Goal: Entertainment & Leisure: Consume media (video, audio)

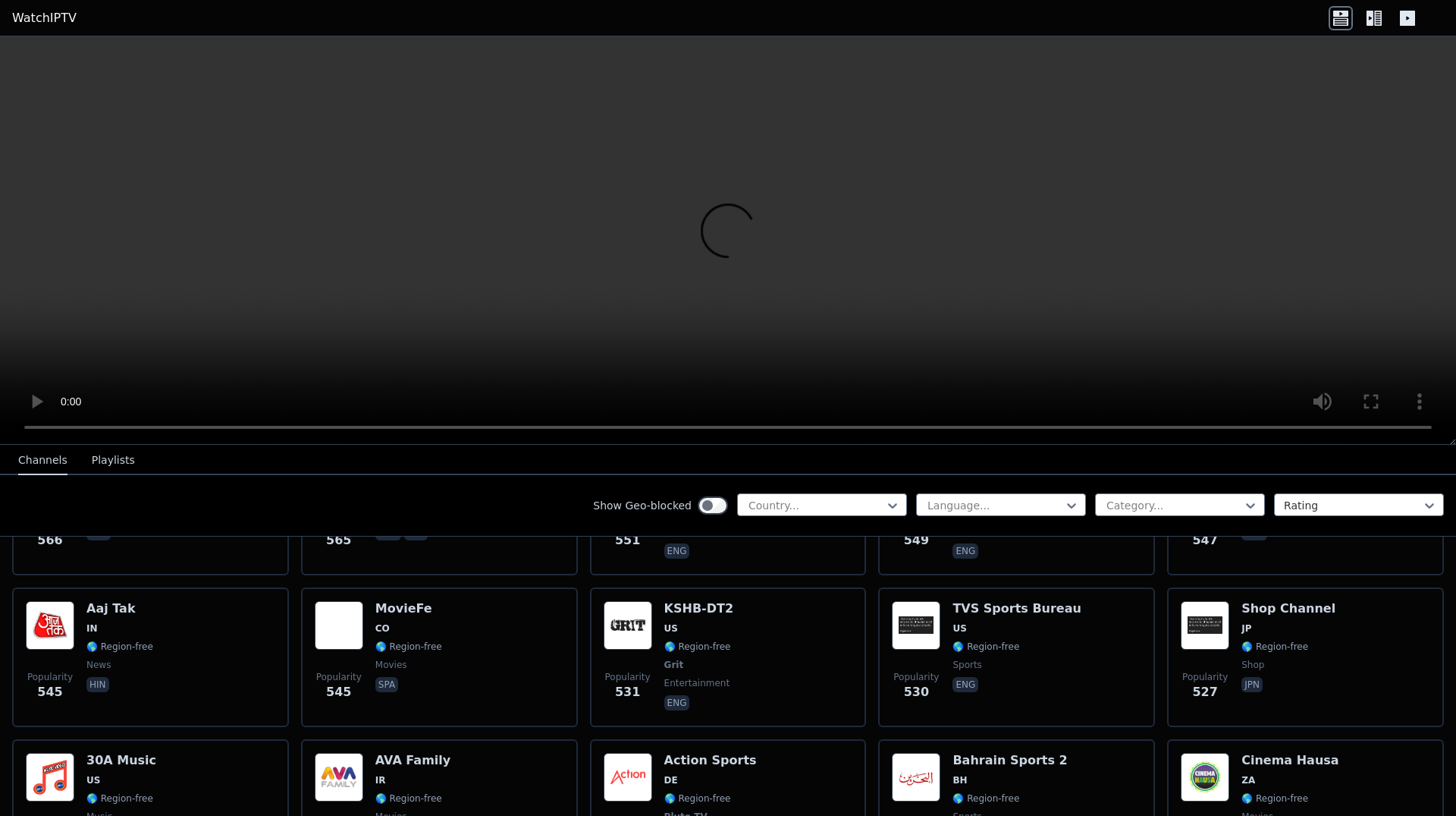
scroll to position [5355, 0]
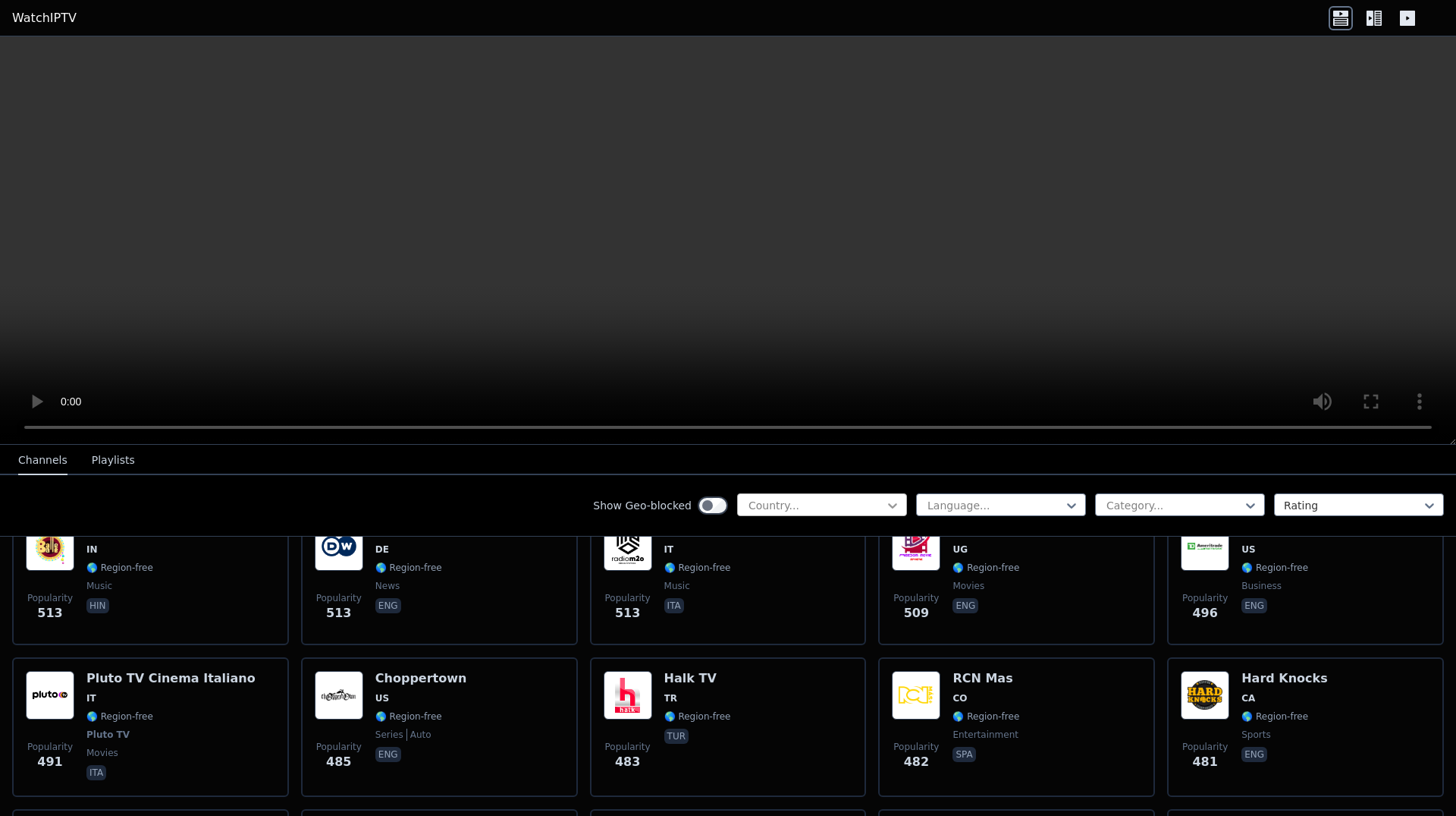
click at [885, 508] on icon at bounding box center [892, 505] width 15 height 15
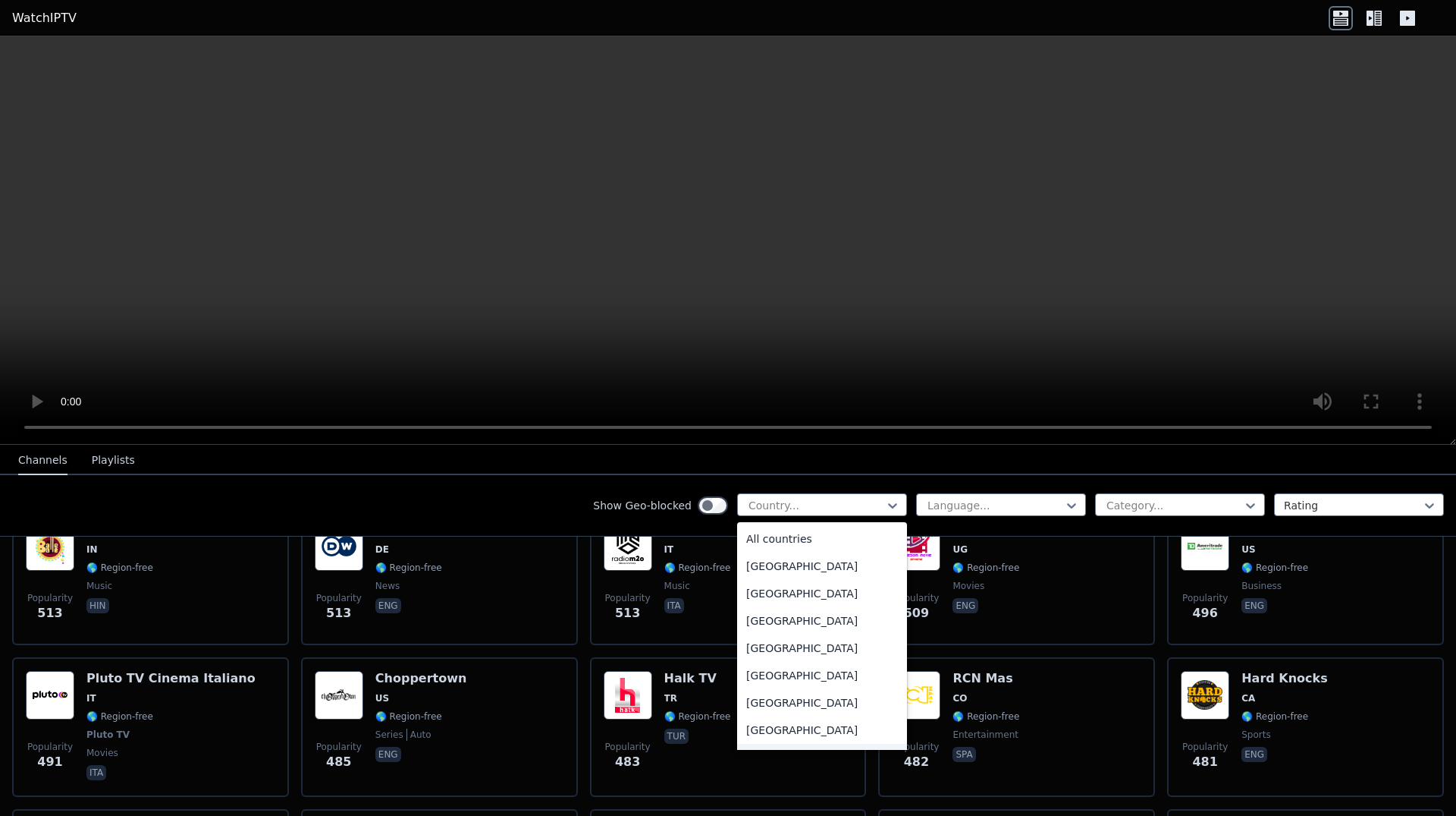
scroll to position [191, 0]
click at [763, 594] on div "[GEOGRAPHIC_DATA]" at bounding box center [822, 593] width 170 height 27
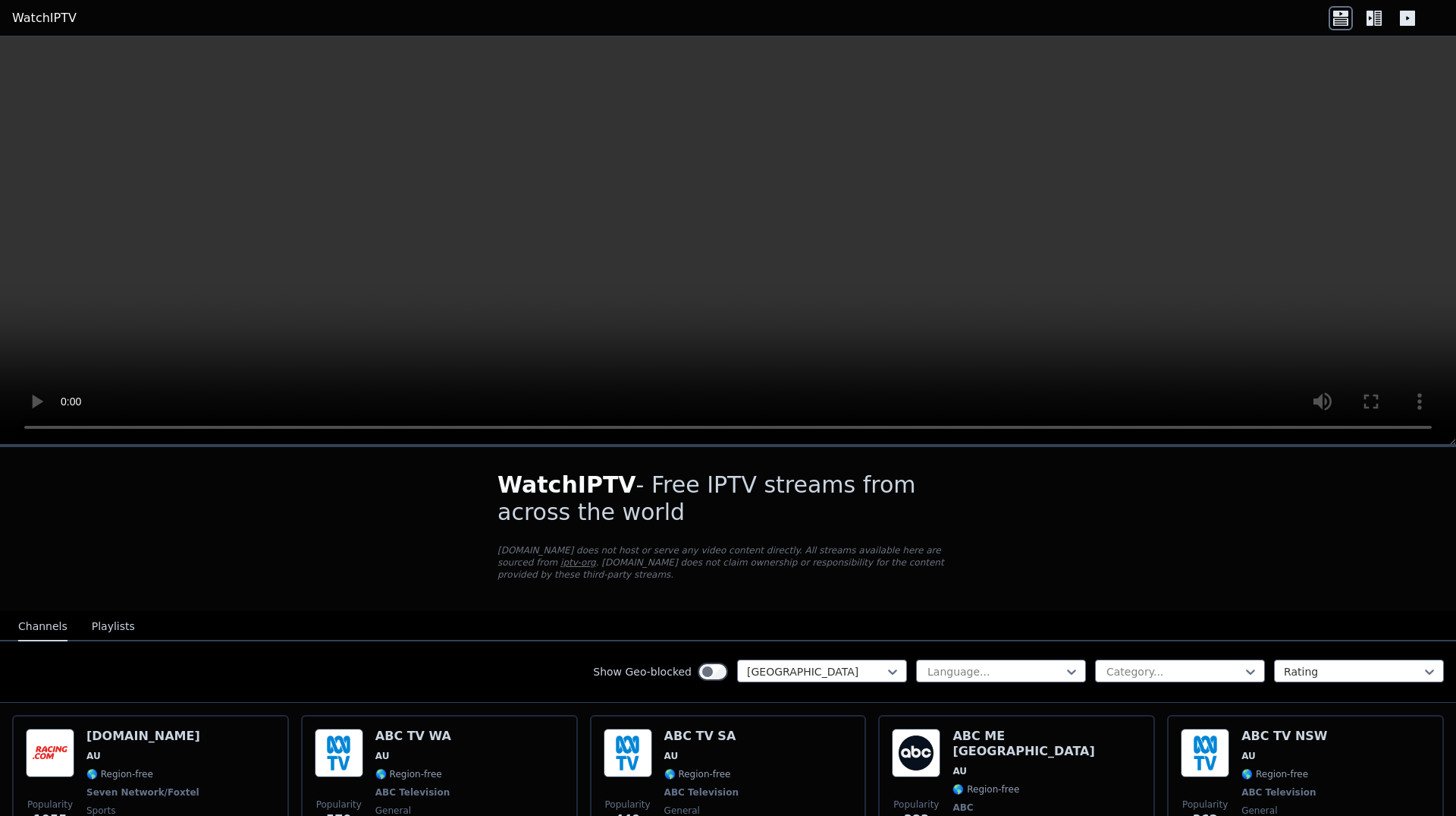
scroll to position [96, 0]
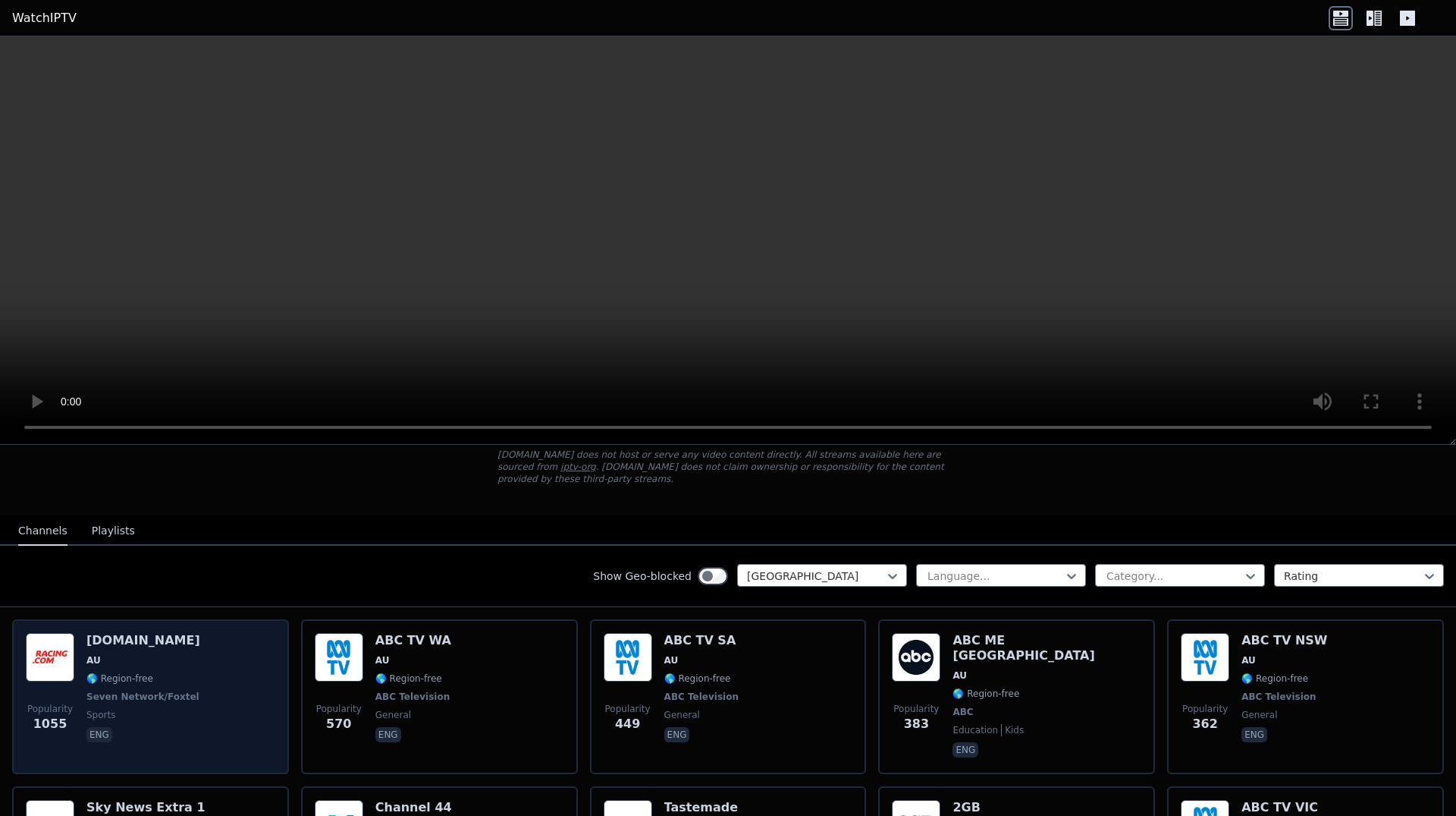
click at [166, 659] on div "[DOMAIN_NAME] AU 🌎 Region-free Seven Network/Foxtel sports eng" at bounding box center [144, 696] width 116 height 127
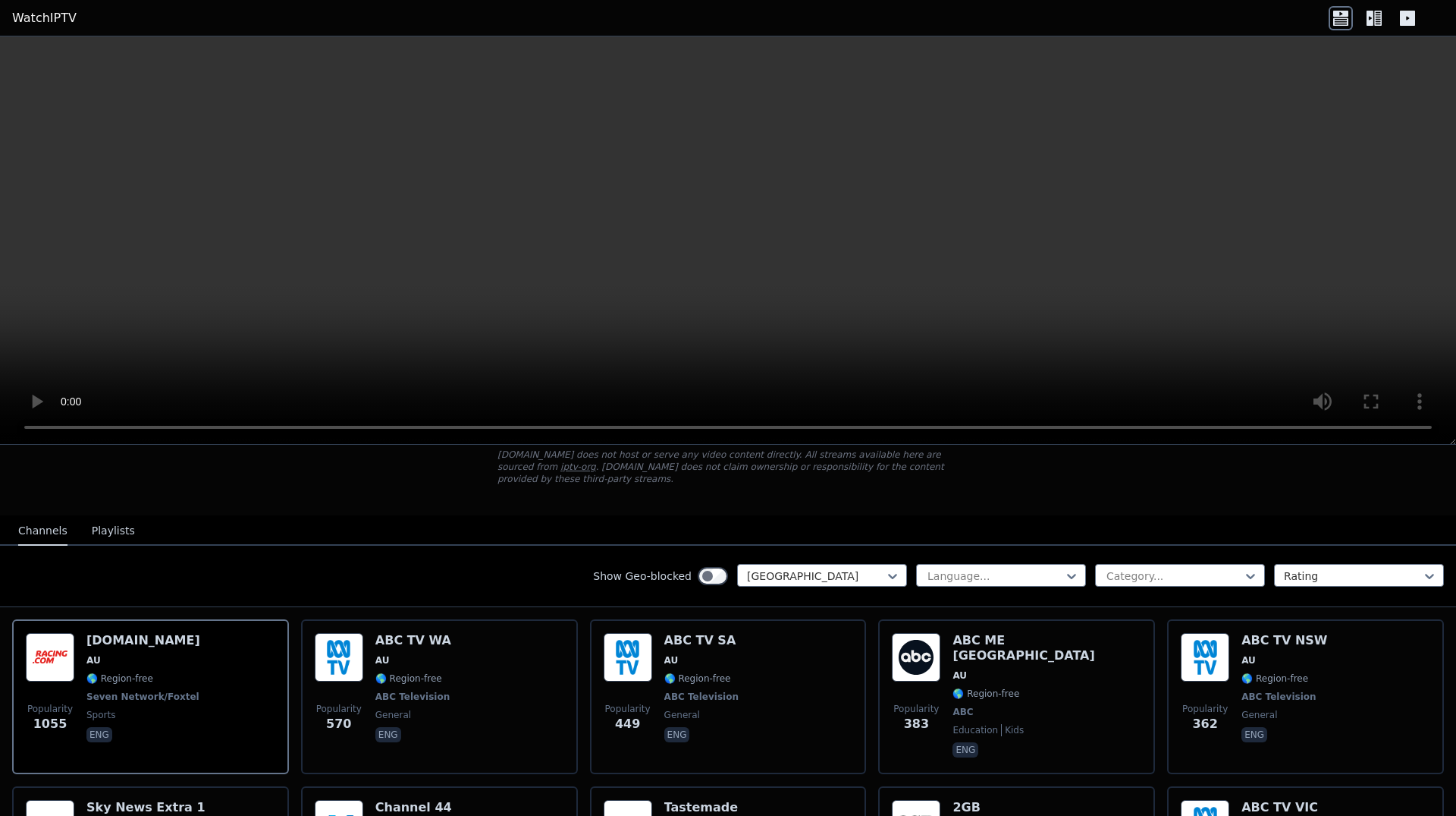
click at [106, 522] on button "Playlists" at bounding box center [114, 532] width 43 height 29
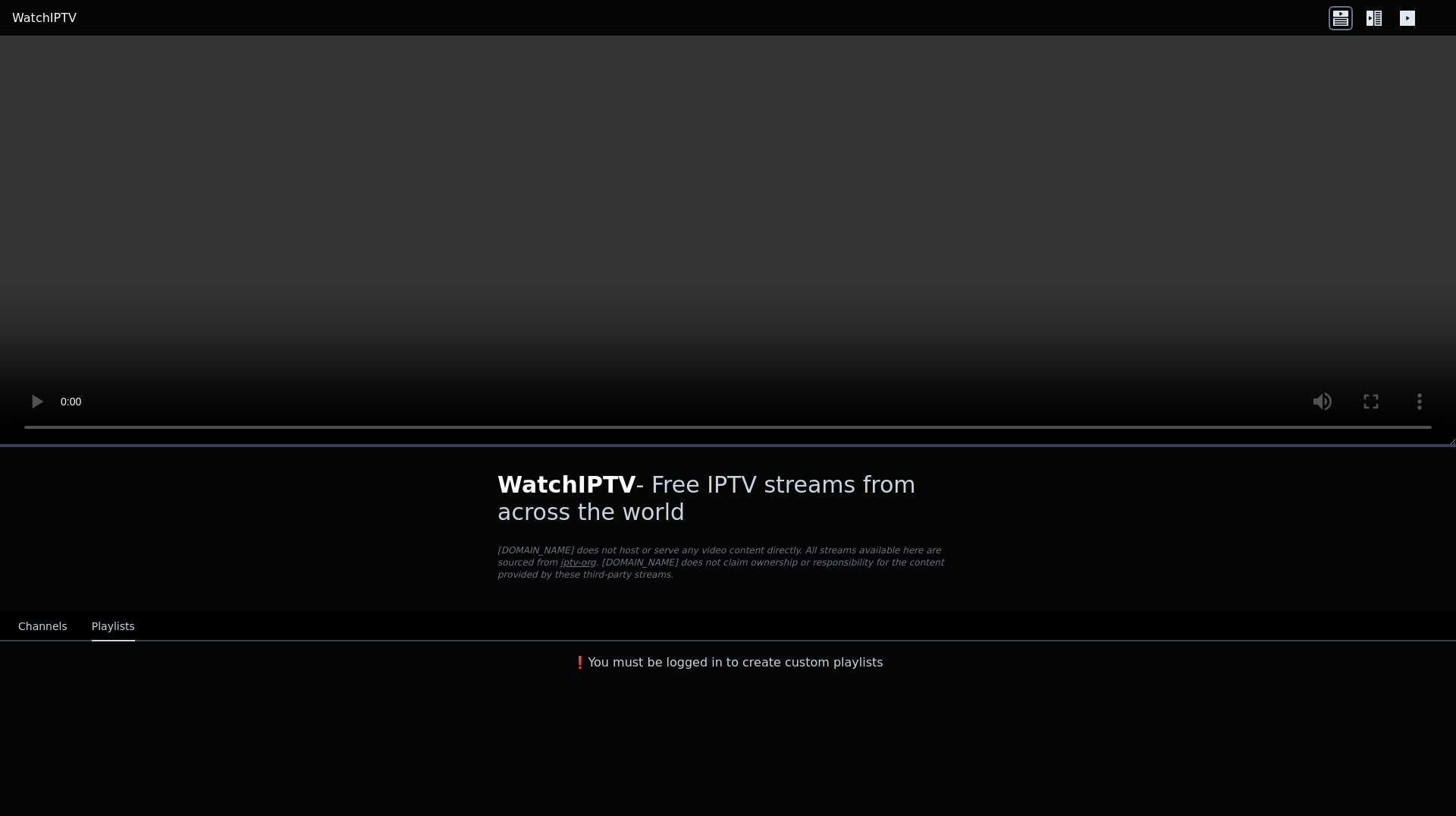
scroll to position [0, 0]
click at [45, 620] on button "Channels" at bounding box center [42, 627] width 50 height 29
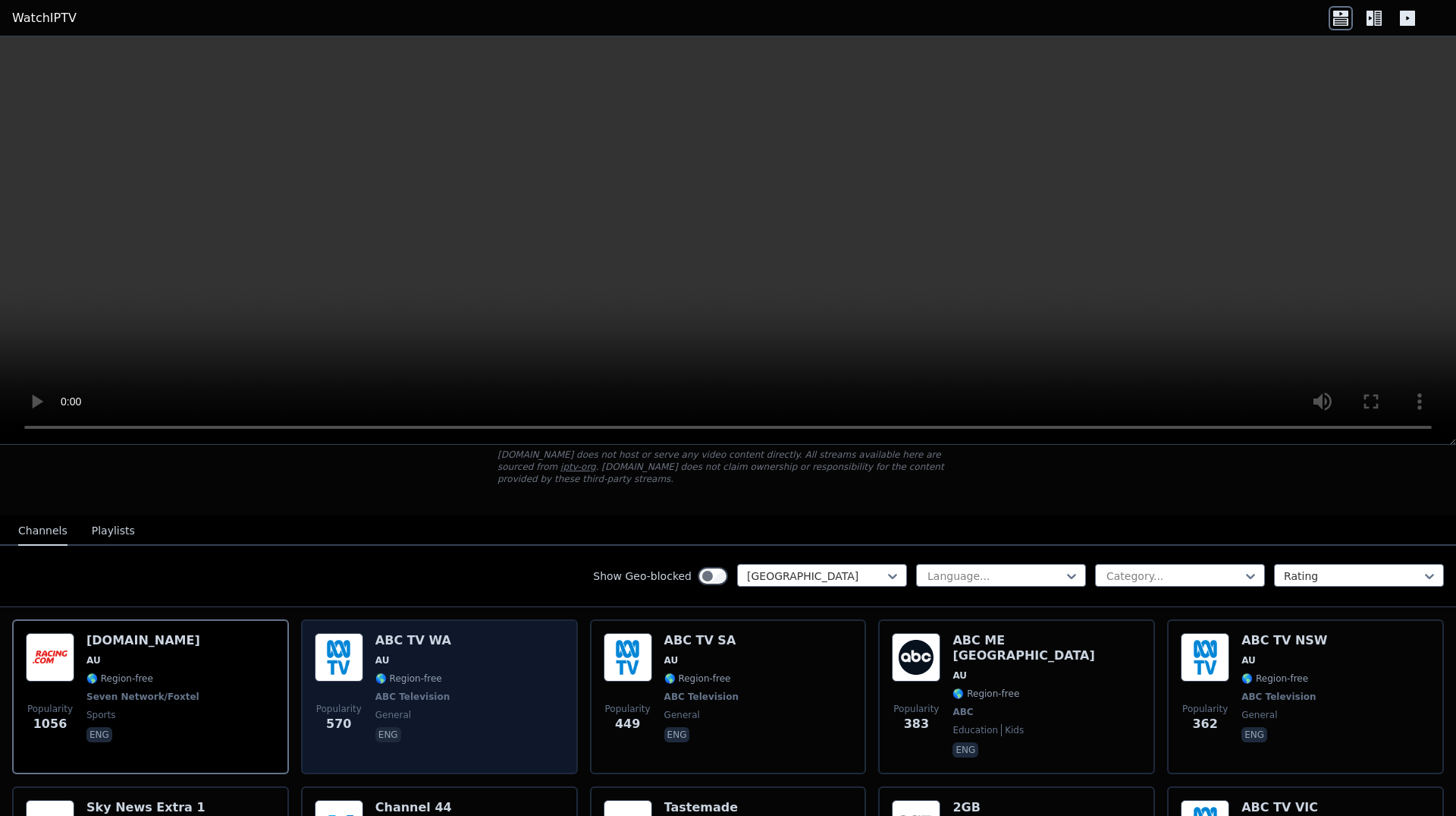
scroll to position [191, 0]
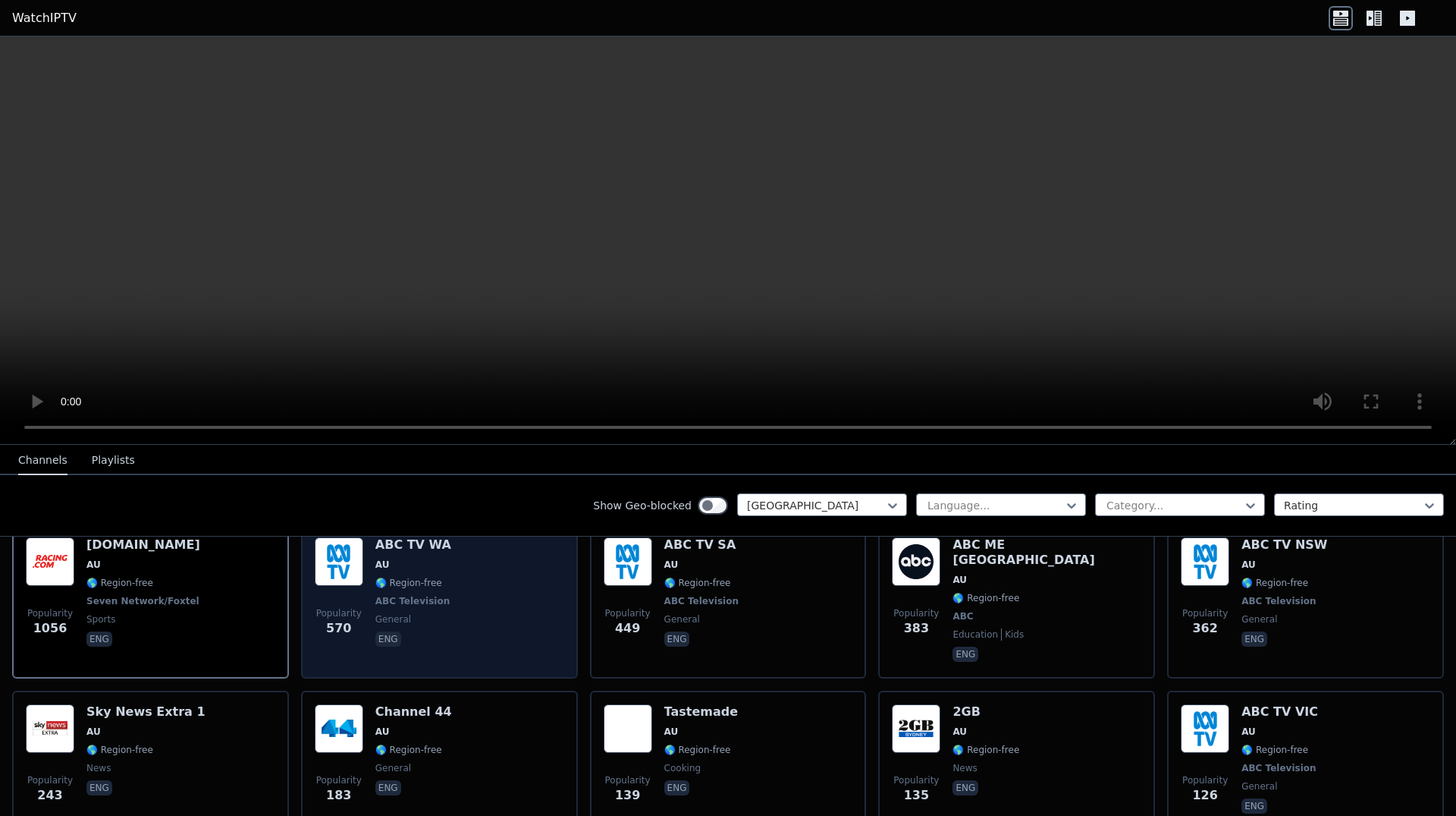
click at [446, 607] on div "Popularity 570 ABC TV WA AU 🌎 Region-free ABC Television general eng" at bounding box center [439, 600] width 250 height 127
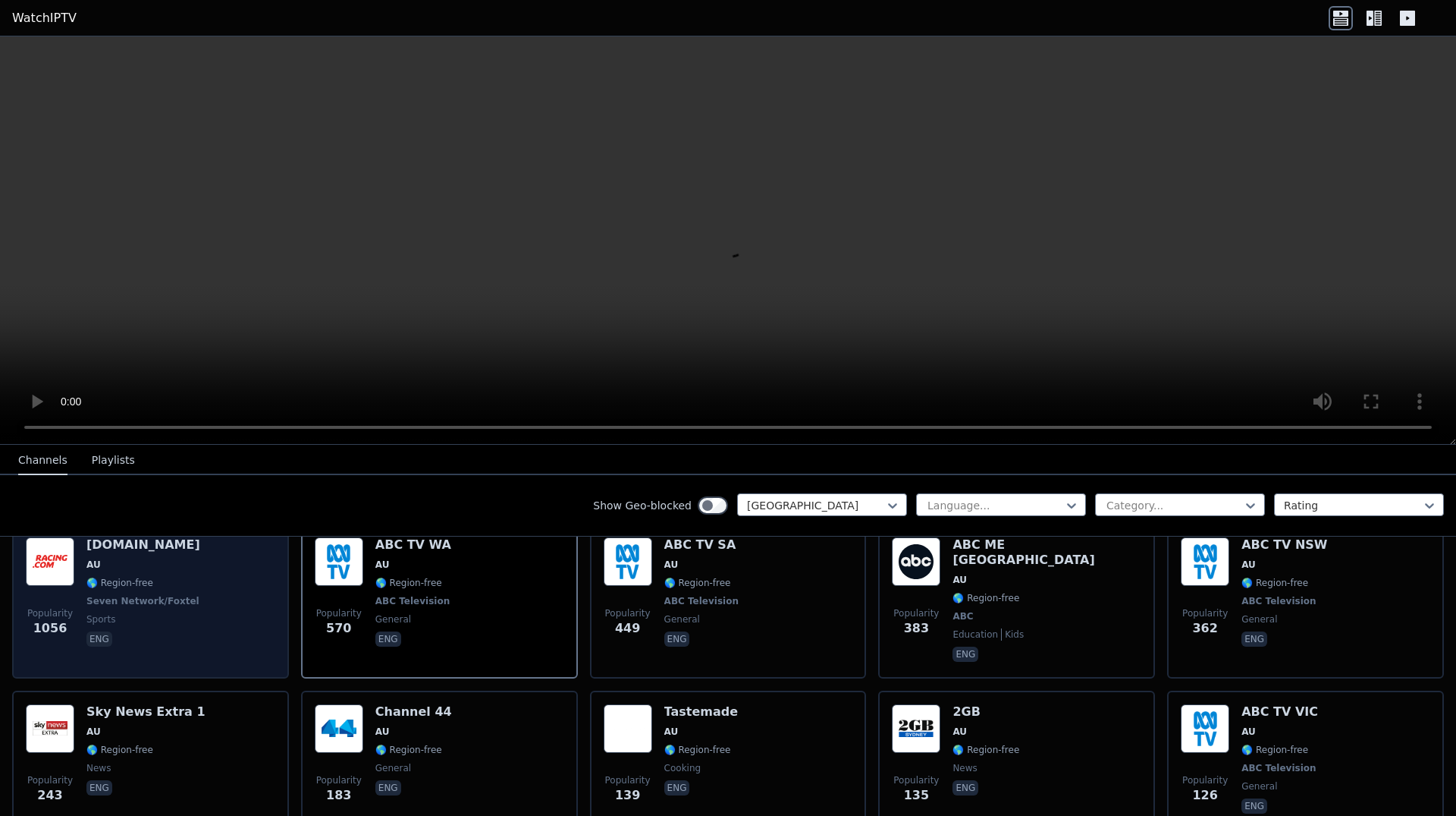
click at [198, 598] on div "Popularity 1056 [DOMAIN_NAME] AU 🌎 Region-free Seven Network/Foxtel sports eng" at bounding box center [151, 600] width 250 height 127
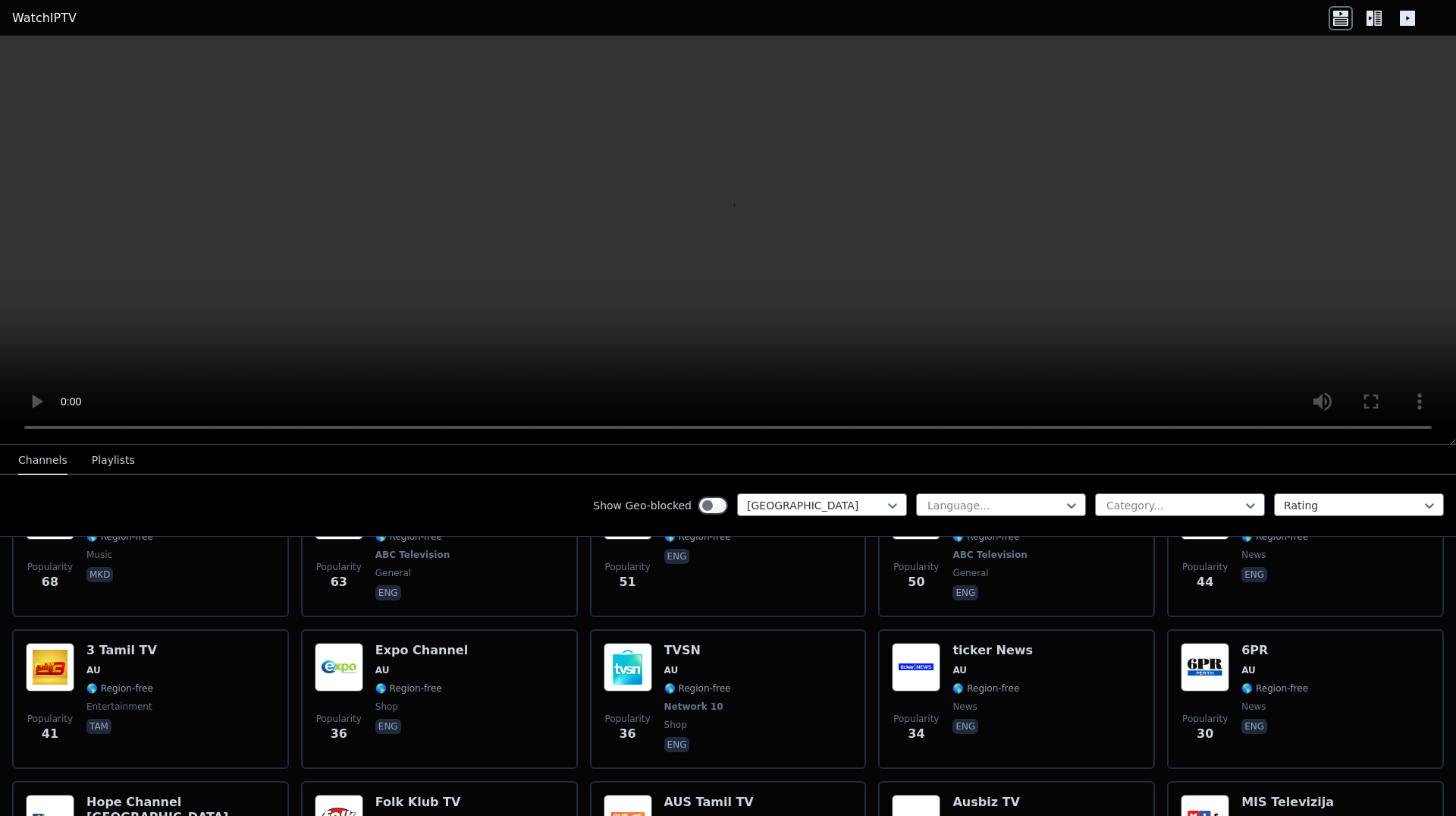
scroll to position [613, 0]
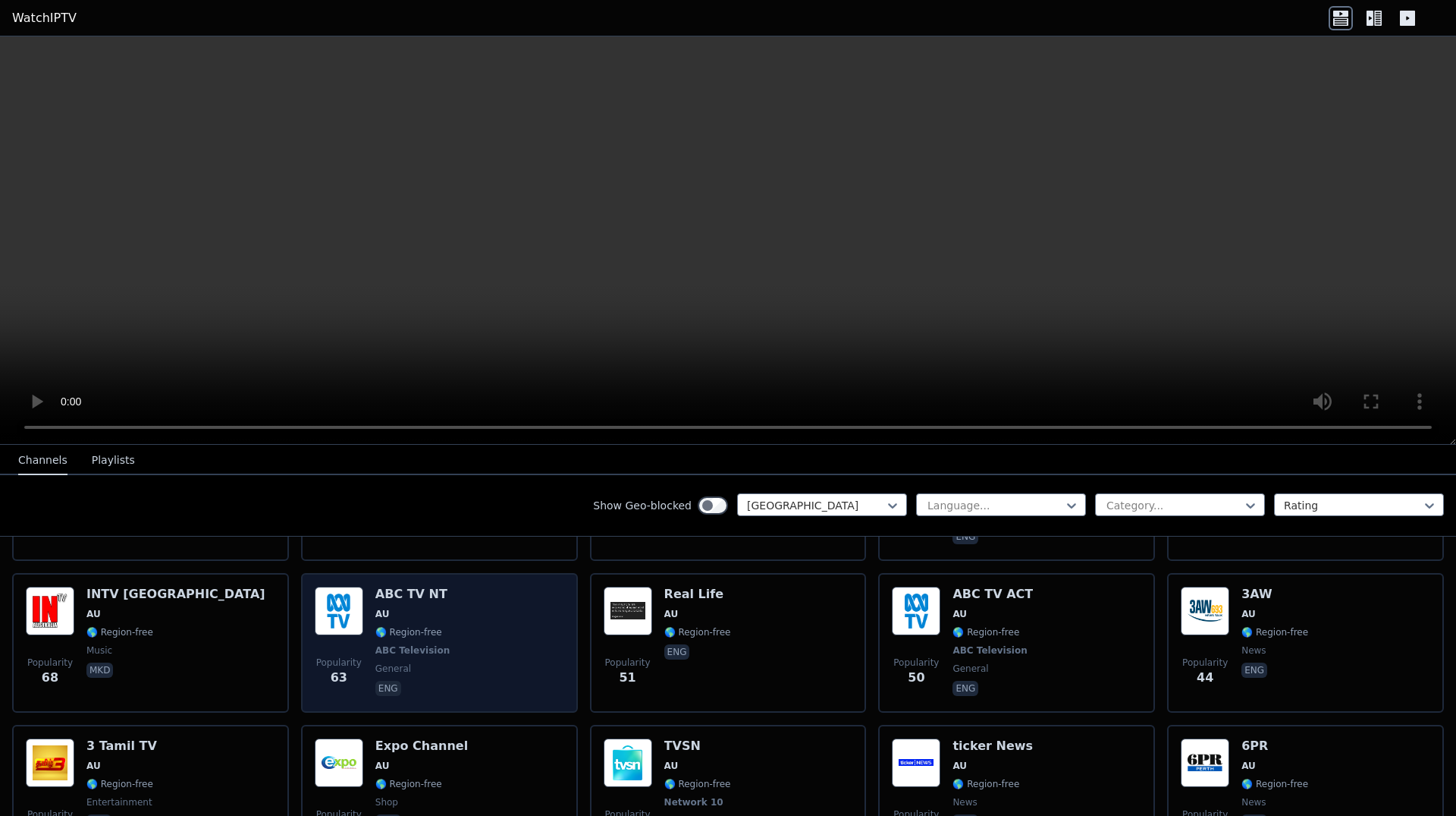
click at [444, 598] on div "Popularity 63 ABC TV NT AU 🌎 Region-free ABC Television general eng" at bounding box center [439, 643] width 250 height 112
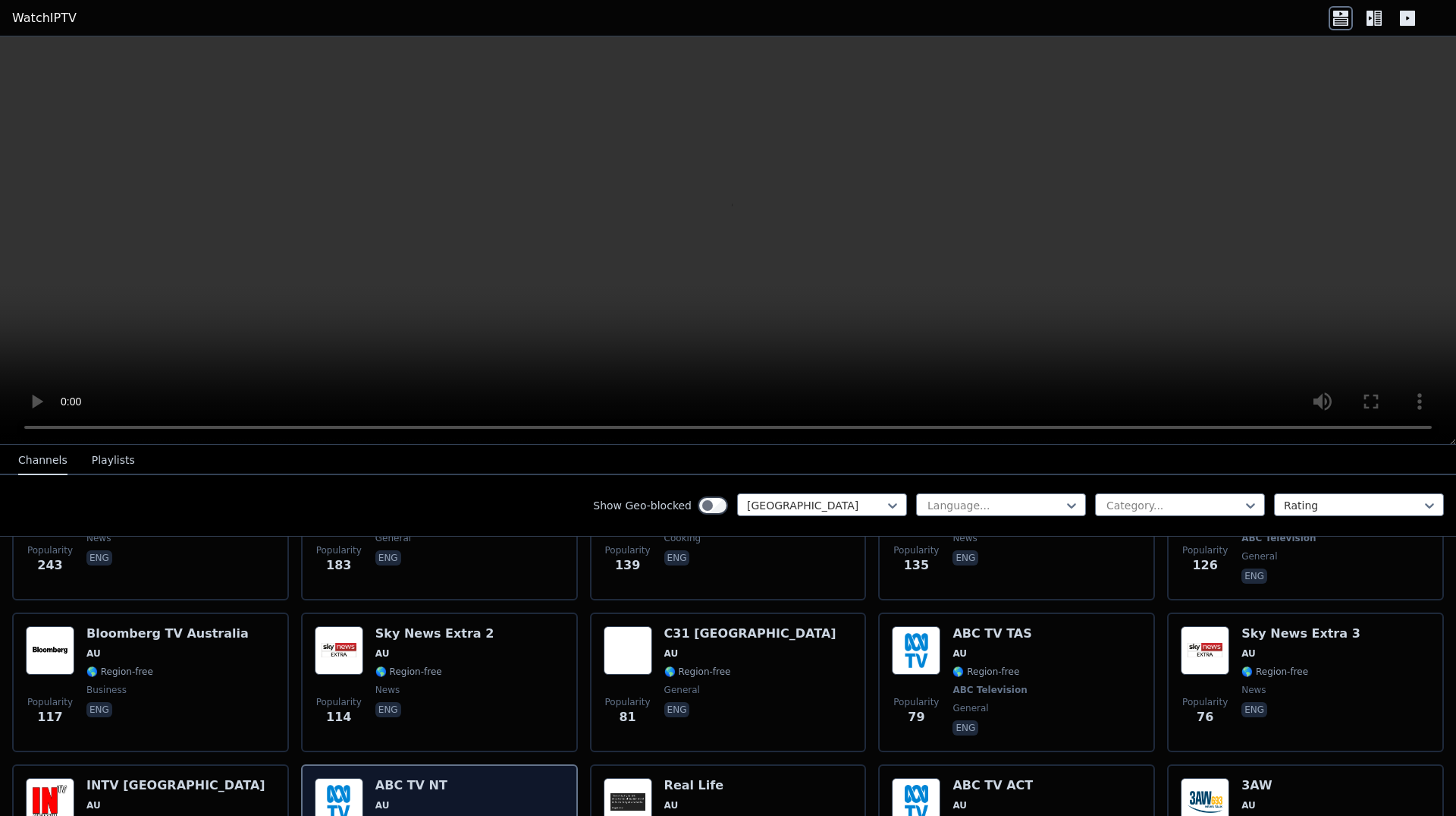
scroll to position [326, 0]
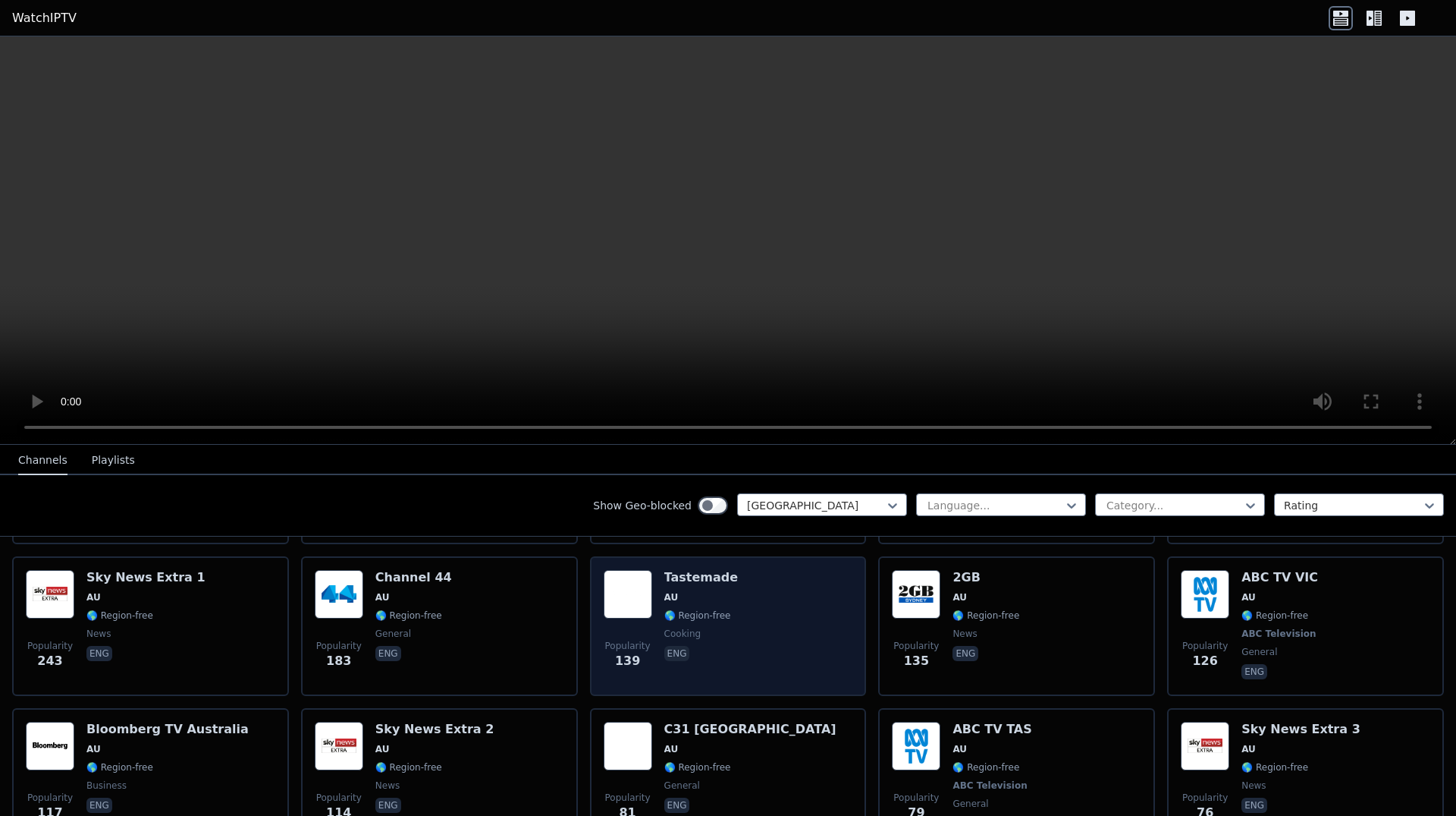
click at [742, 603] on div "Popularity 139 Tastemade AU 🌎 Region-free cooking eng" at bounding box center [728, 626] width 250 height 112
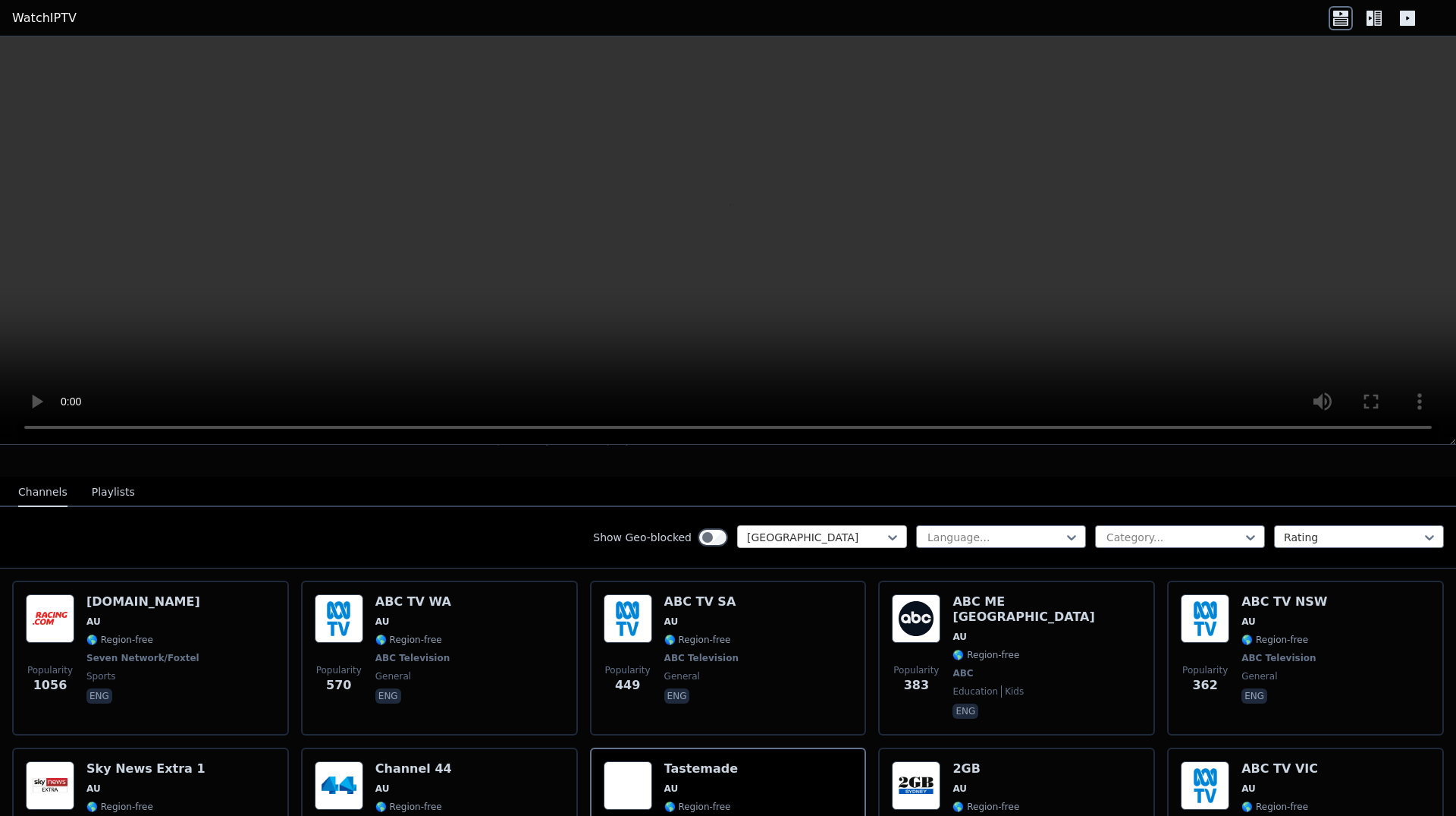
scroll to position [39, 0]
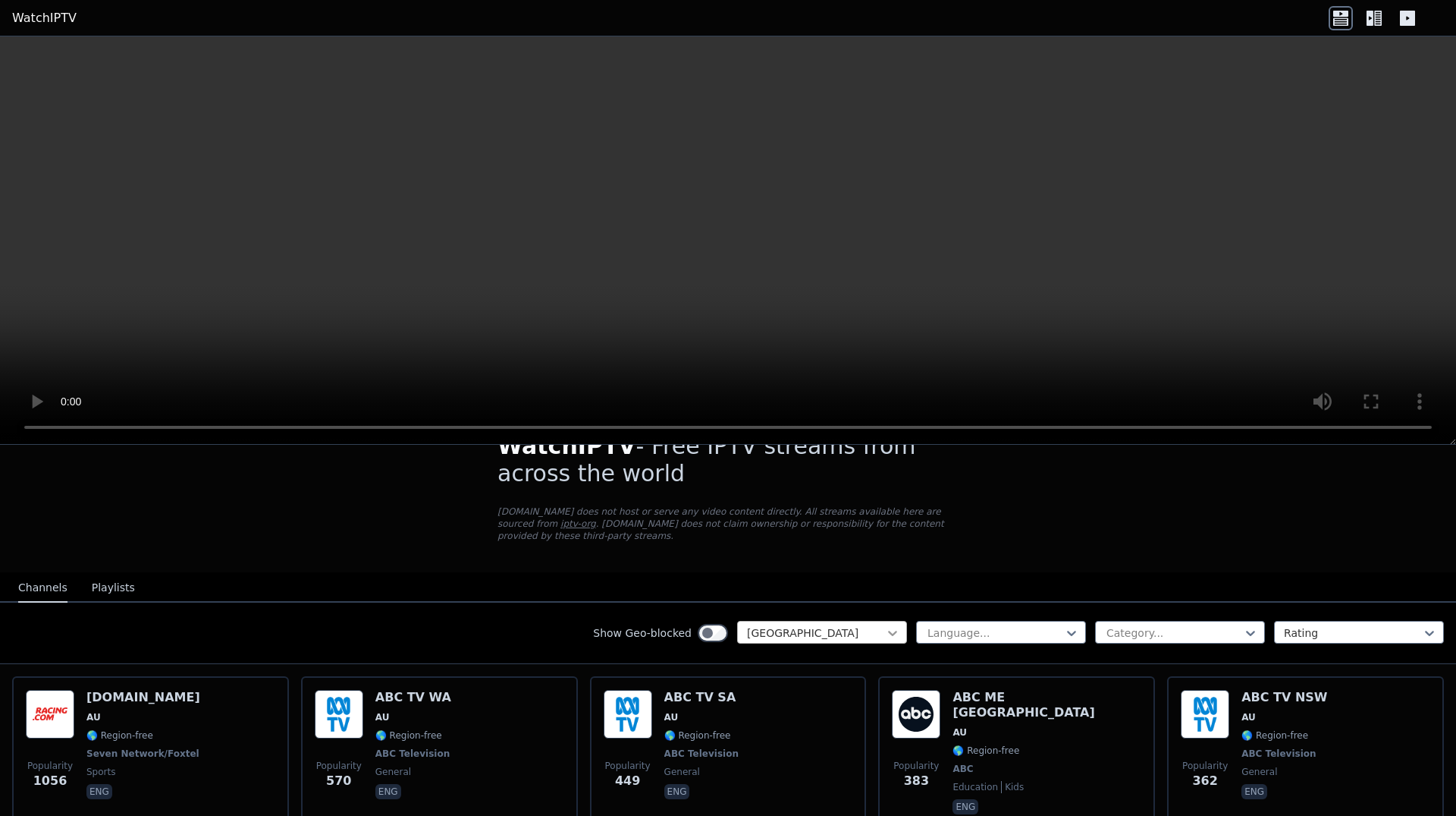
click at [889, 631] on icon at bounding box center [893, 634] width 9 height 5
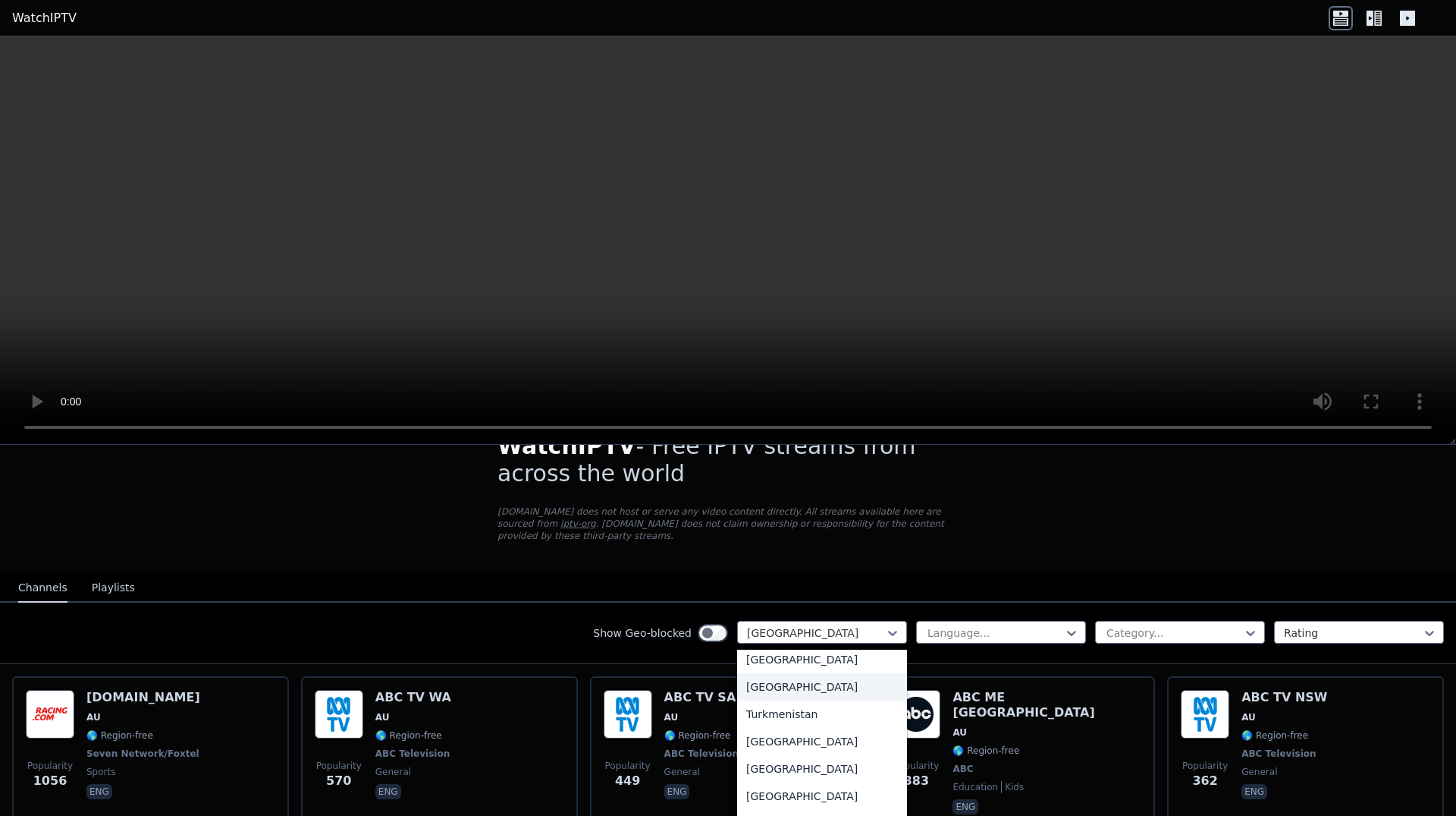
scroll to position [5377, 0]
click at [779, 647] on div "[GEOGRAPHIC_DATA]" at bounding box center [822, 660] width 170 height 27
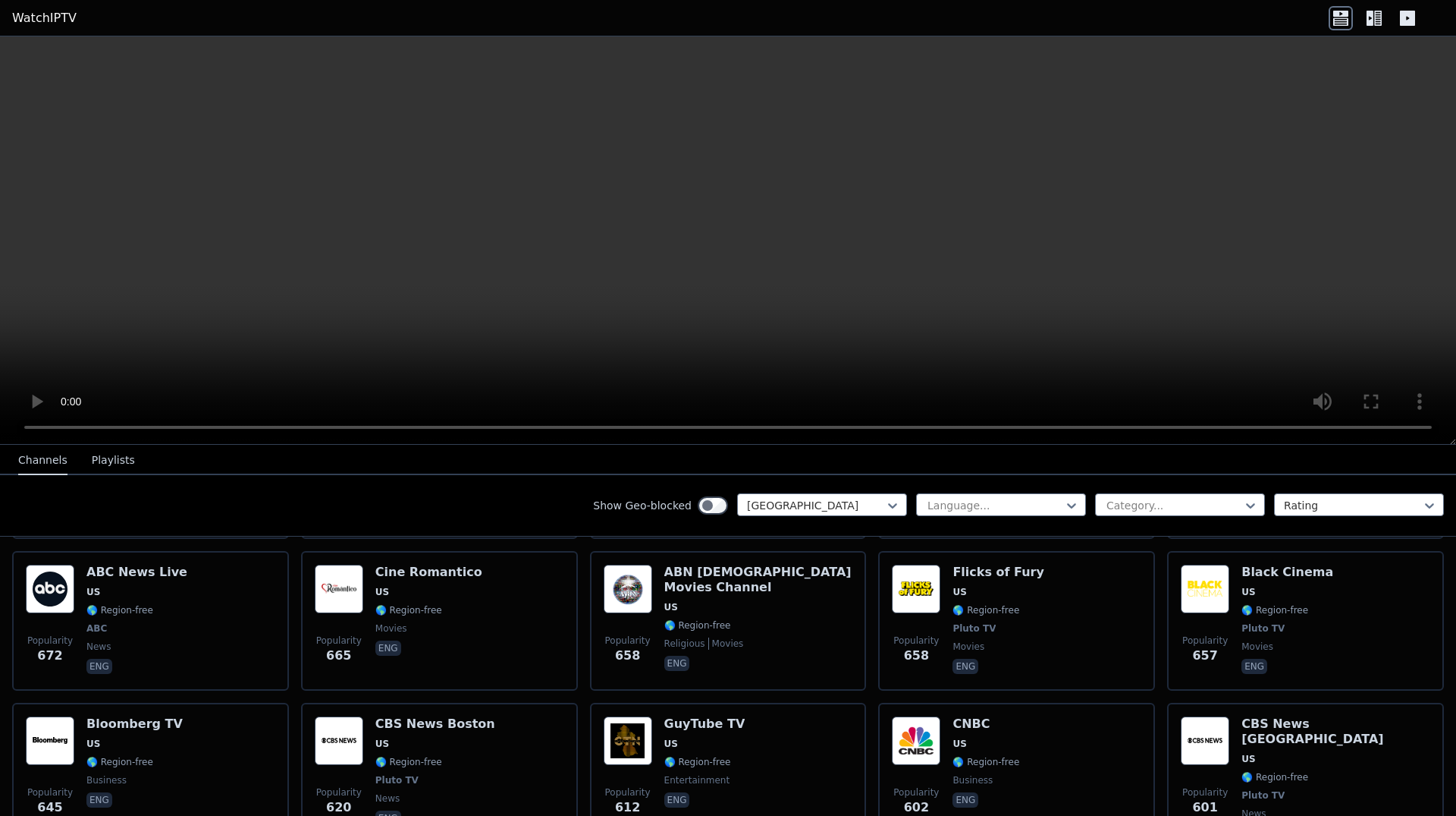
scroll to position [1626, 0]
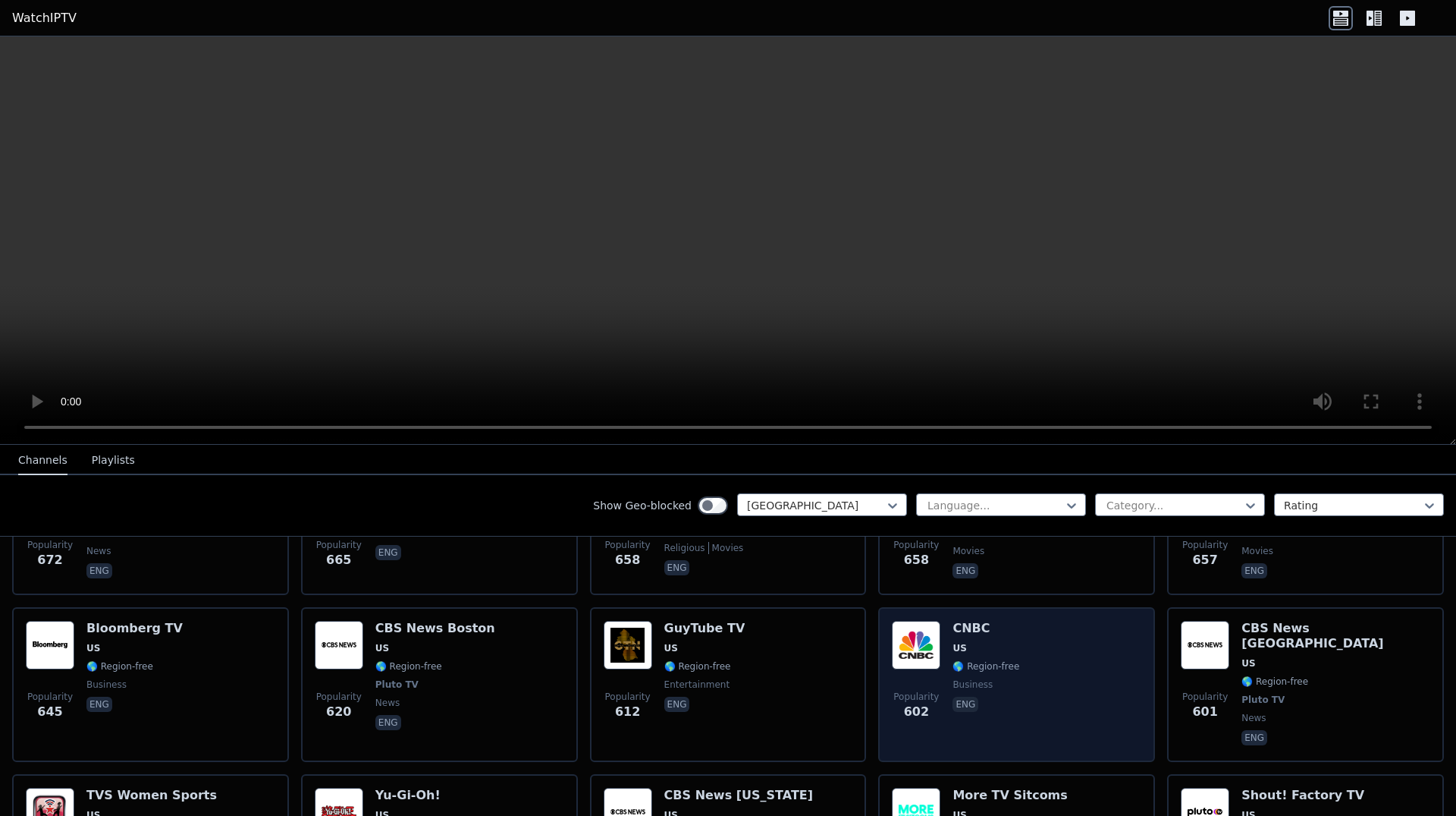
click at [989, 679] on span "business" at bounding box center [986, 684] width 67 height 12
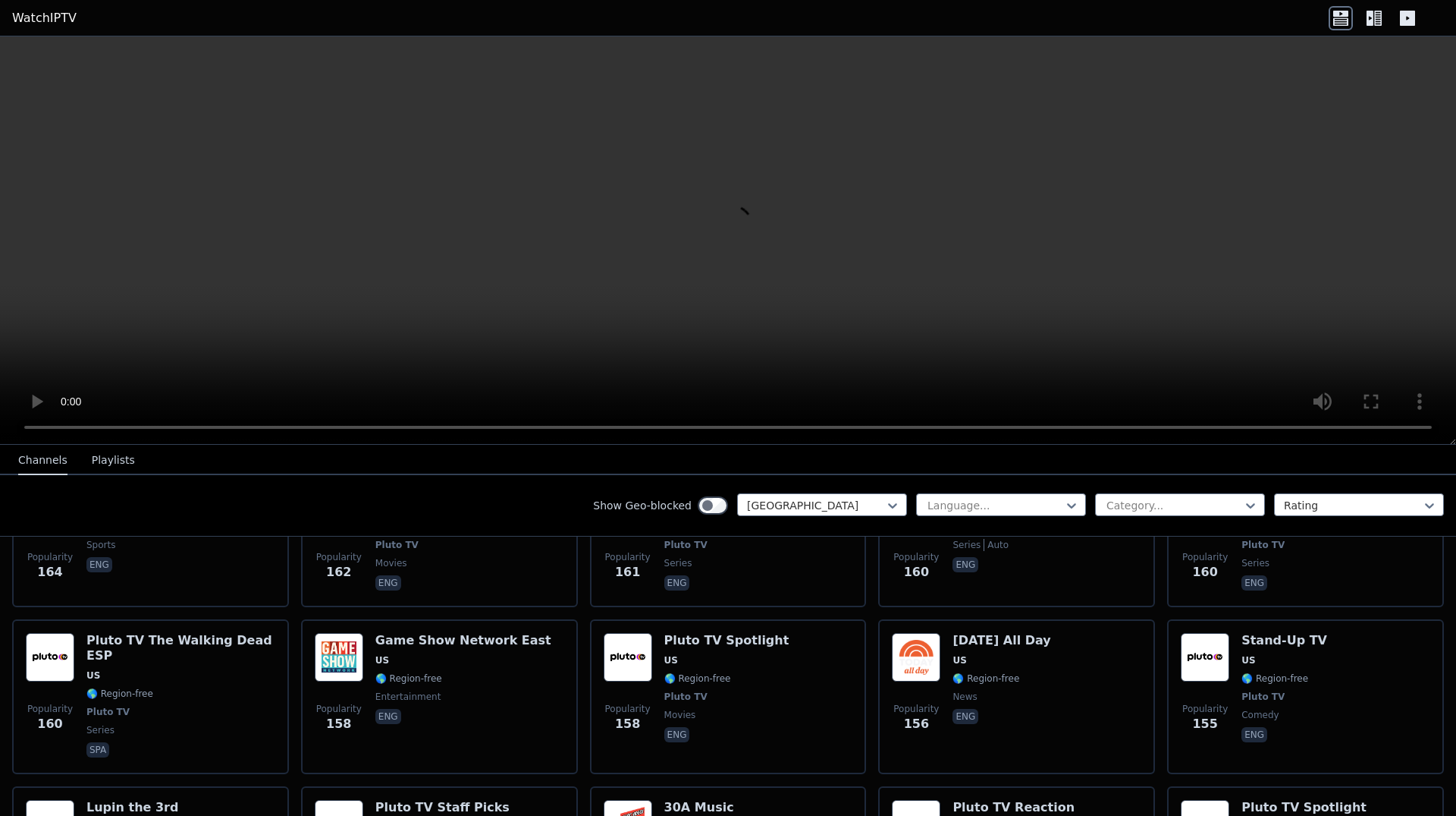
scroll to position [4781, 0]
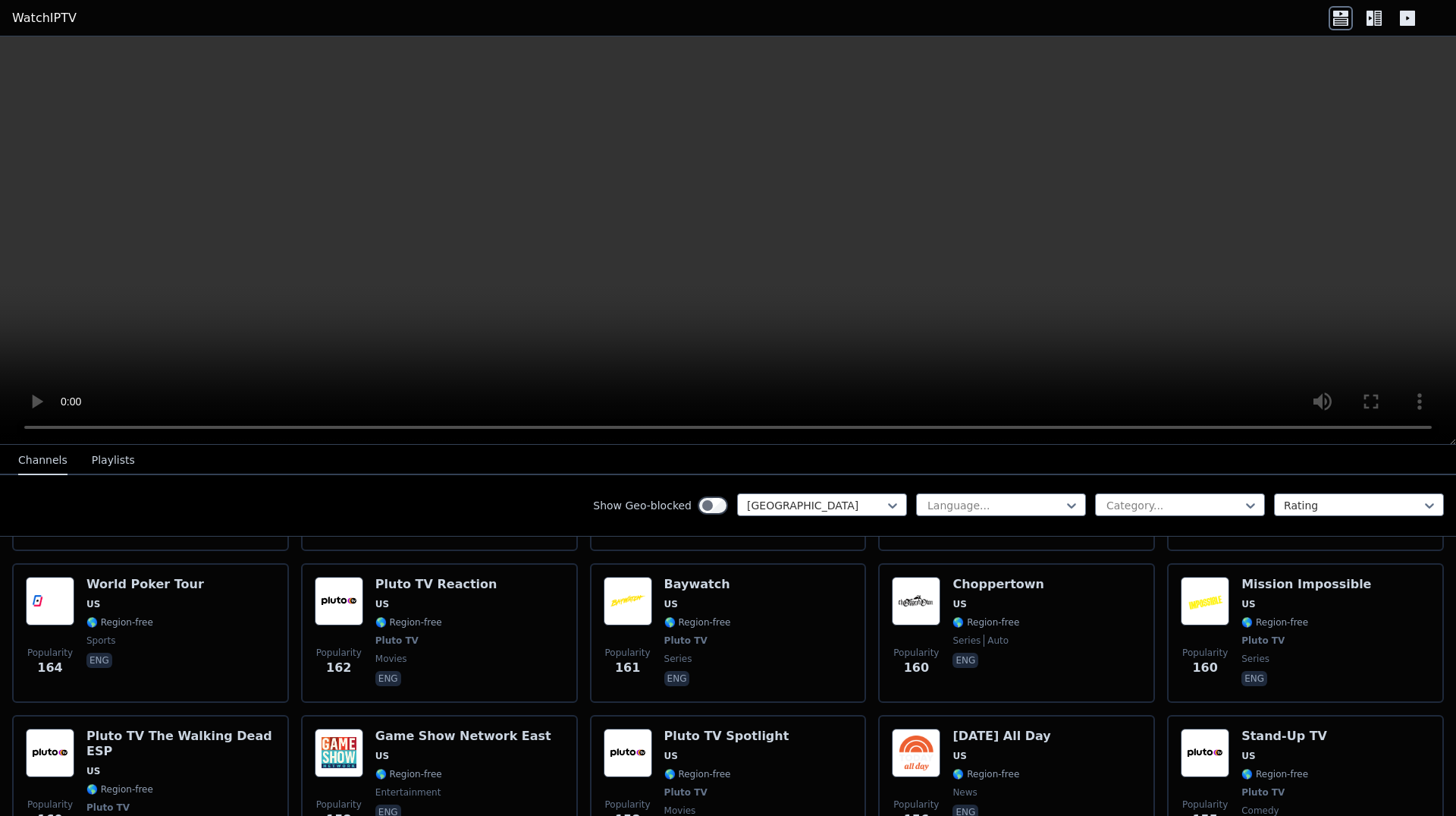
click at [984, 728] on div "[DATE] All Day US 🌎 Region-free news eng" at bounding box center [1001, 792] width 97 height 127
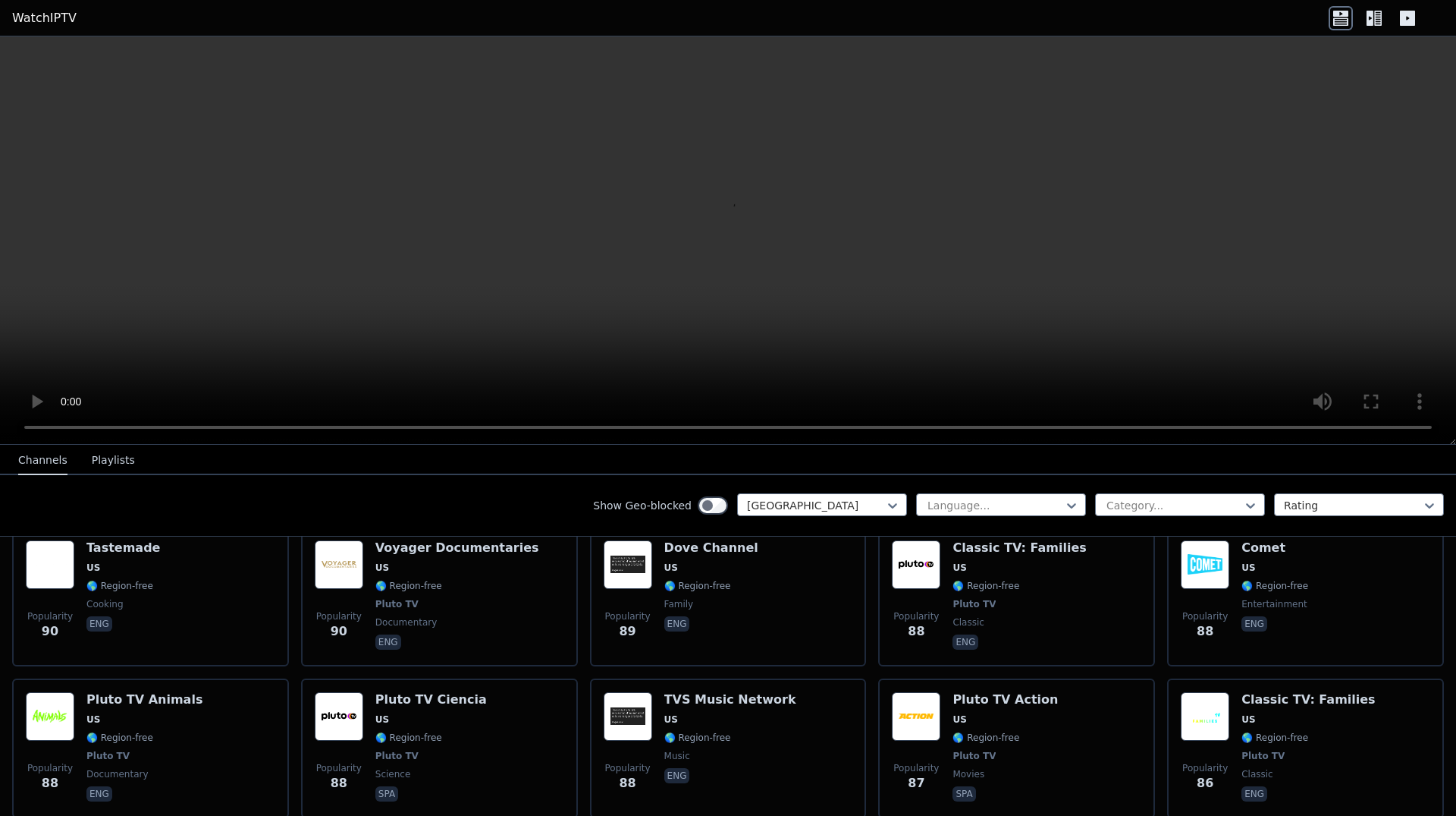
scroll to position [7528, 0]
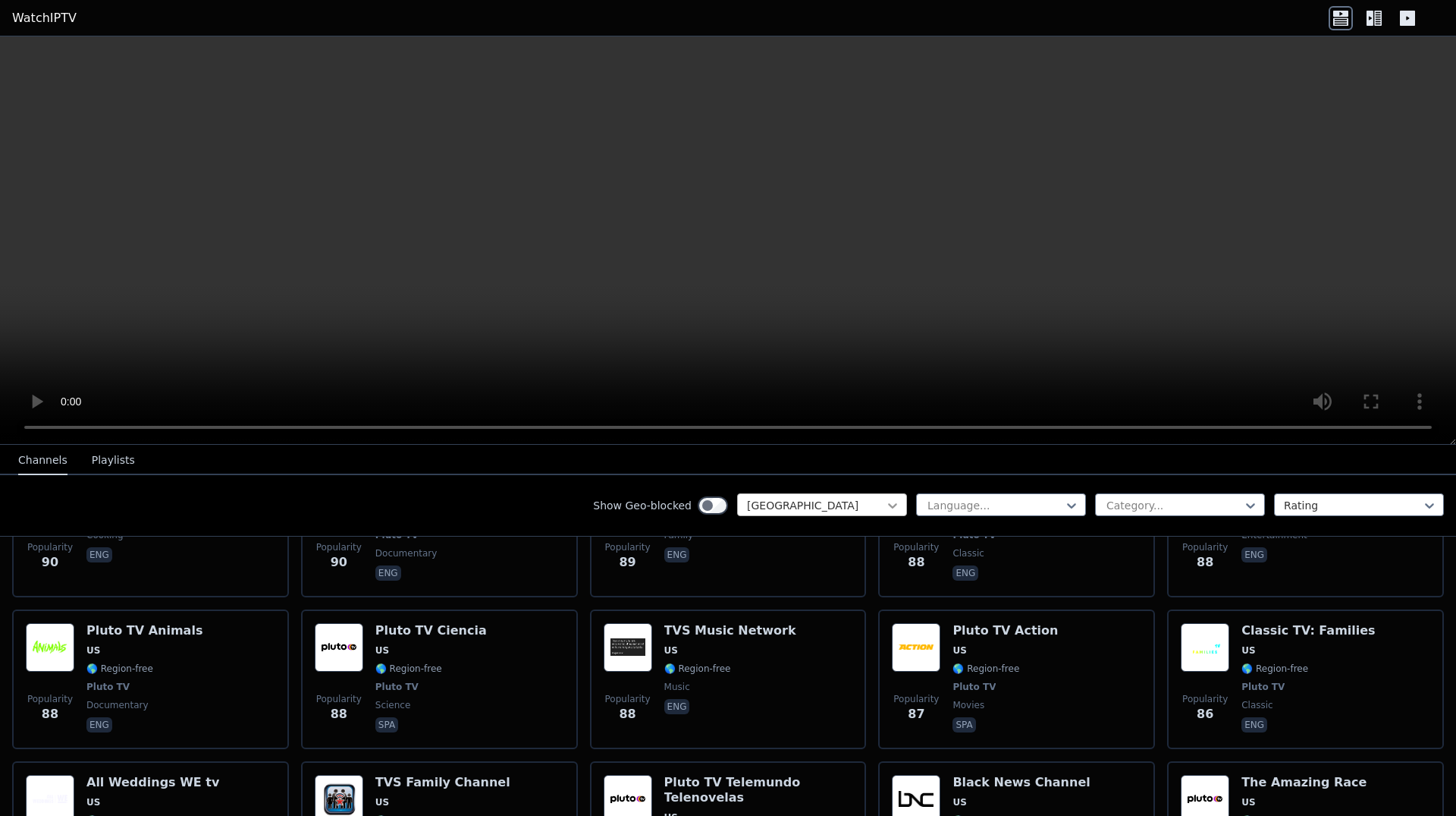
click at [889, 505] on icon at bounding box center [893, 505] width 9 height 5
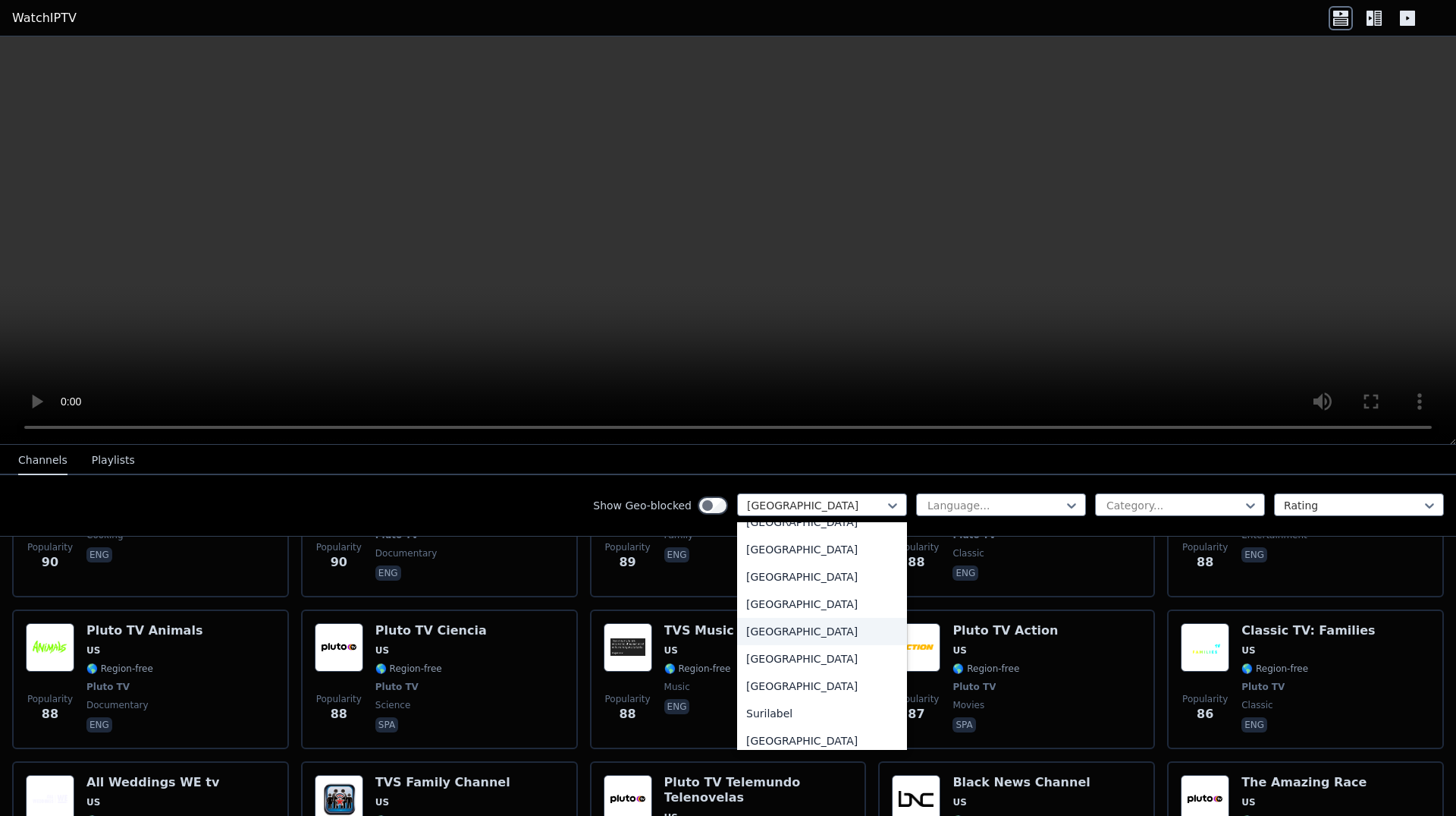
scroll to position [4512, 0]
click at [775, 603] on div "[GEOGRAPHIC_DATA]" at bounding box center [822, 604] width 170 height 27
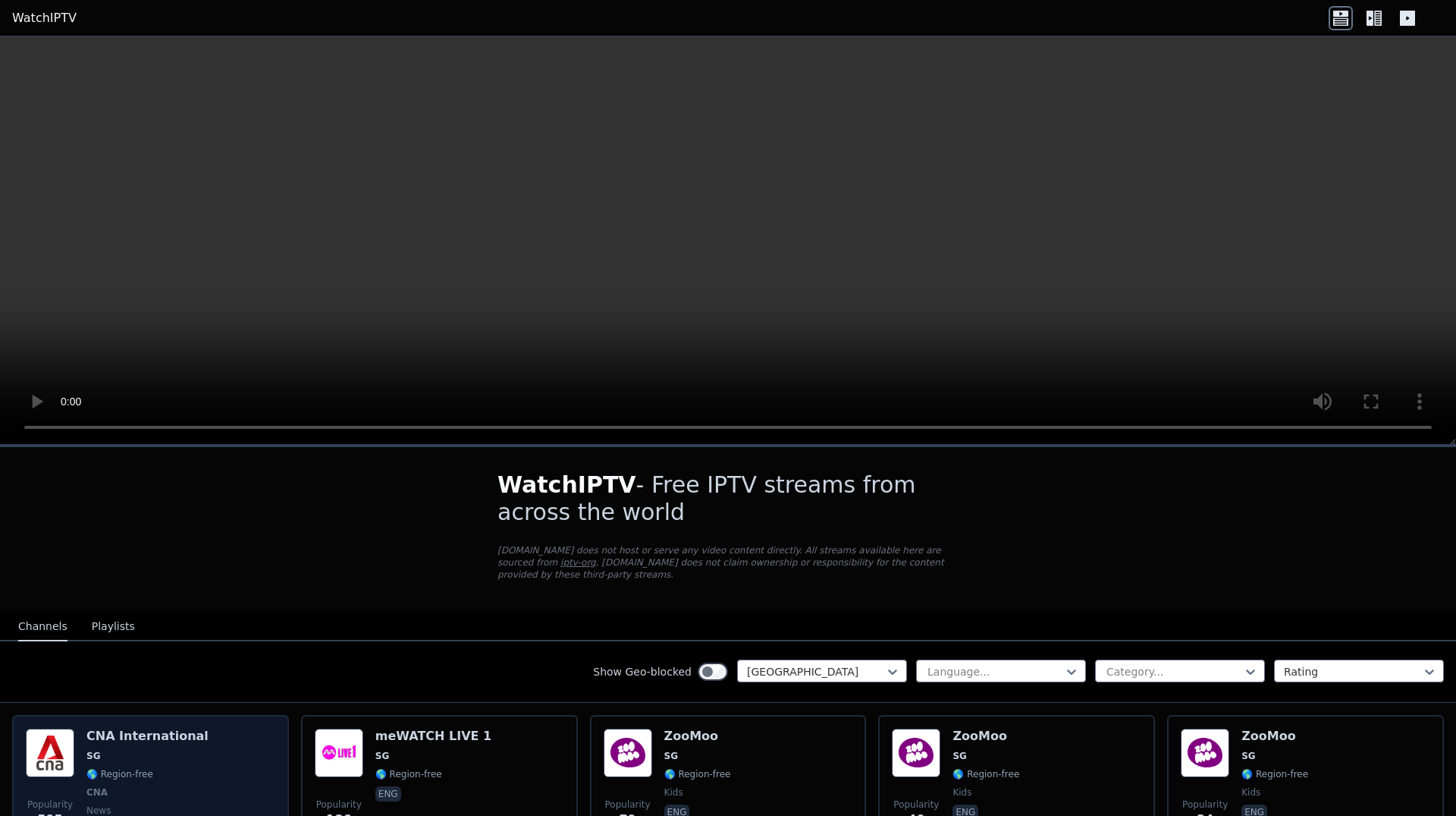
click at [192, 758] on div "Popularity 595 CNA International SG 🌎 Region-free CNA news eng" at bounding box center [151, 784] width 250 height 112
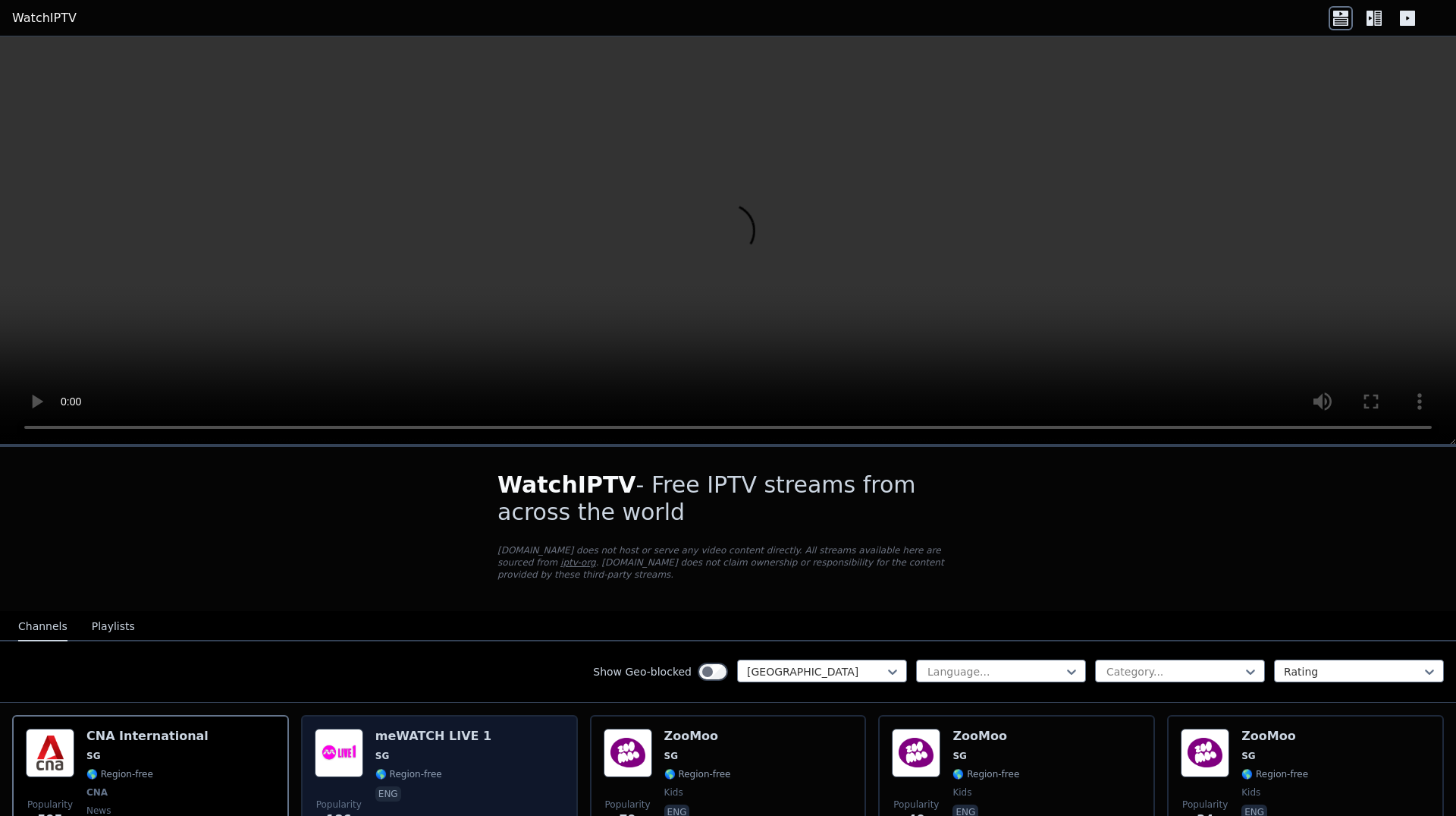
click at [446, 768] on span "🌎 Region-free" at bounding box center [433, 774] width 116 height 12
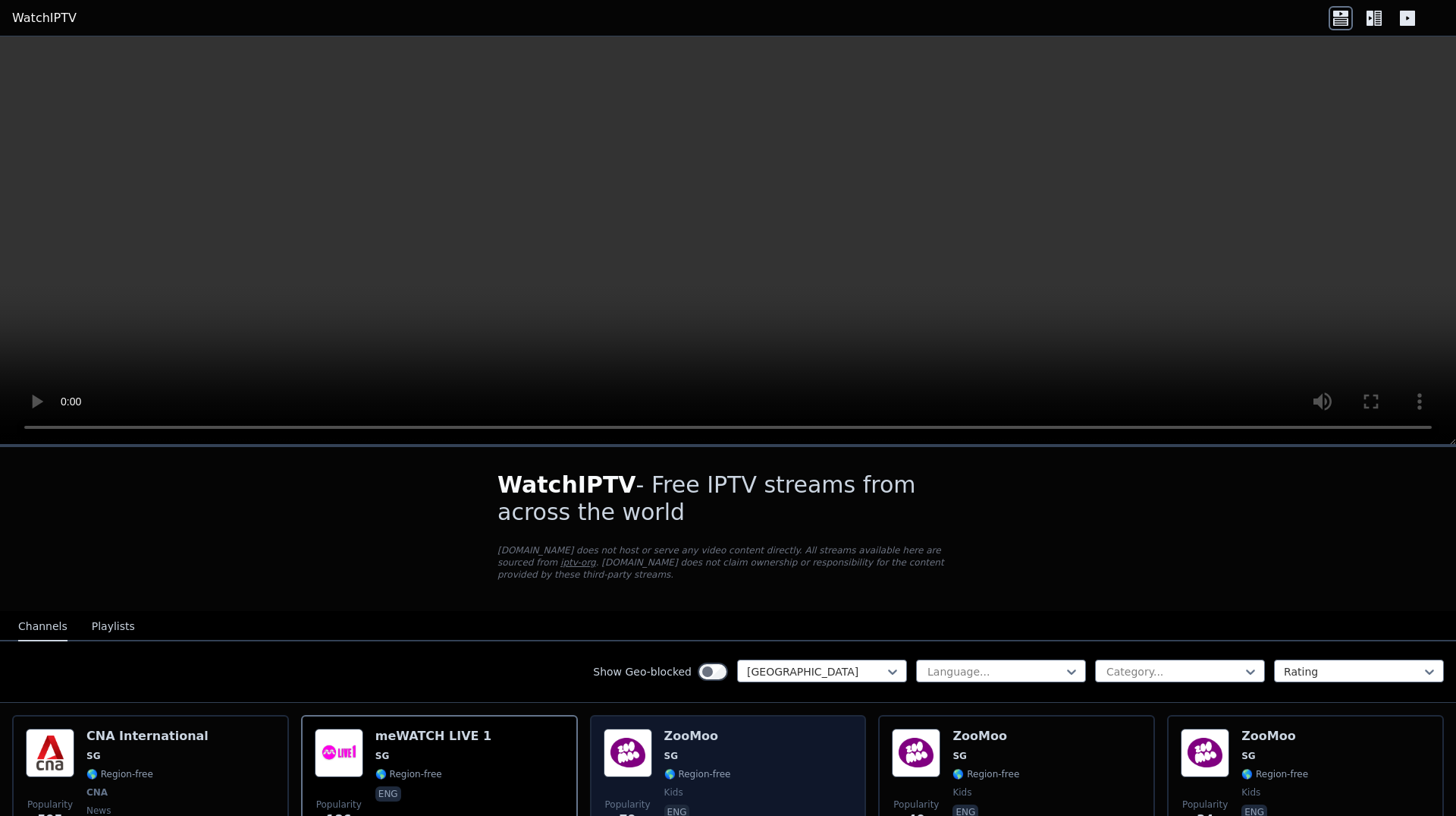
click at [756, 756] on div "Popularity 79 ZooMoo SG 🌎 Region-free kids eng" at bounding box center [728, 784] width 250 height 112
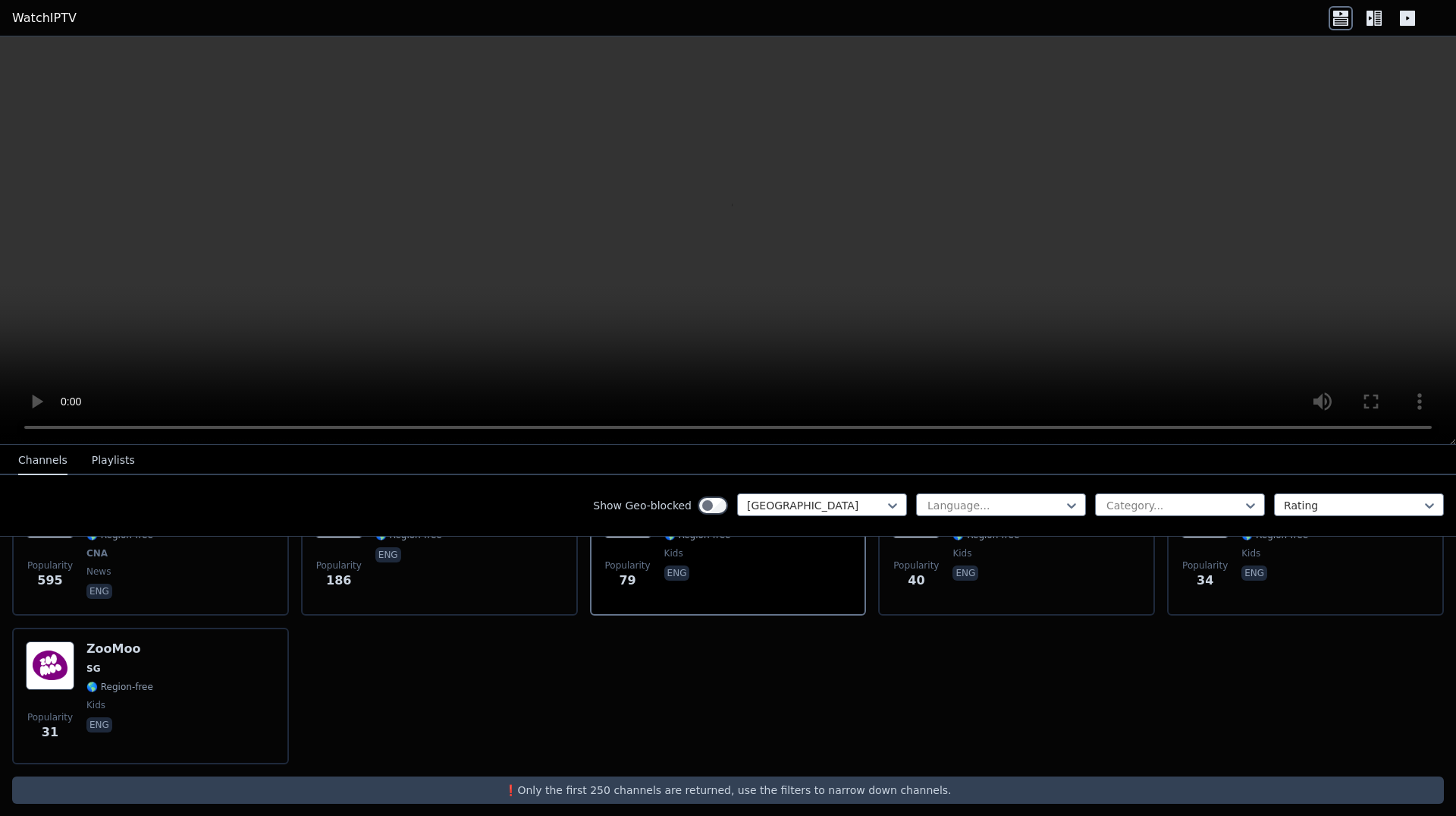
scroll to position [144, 0]
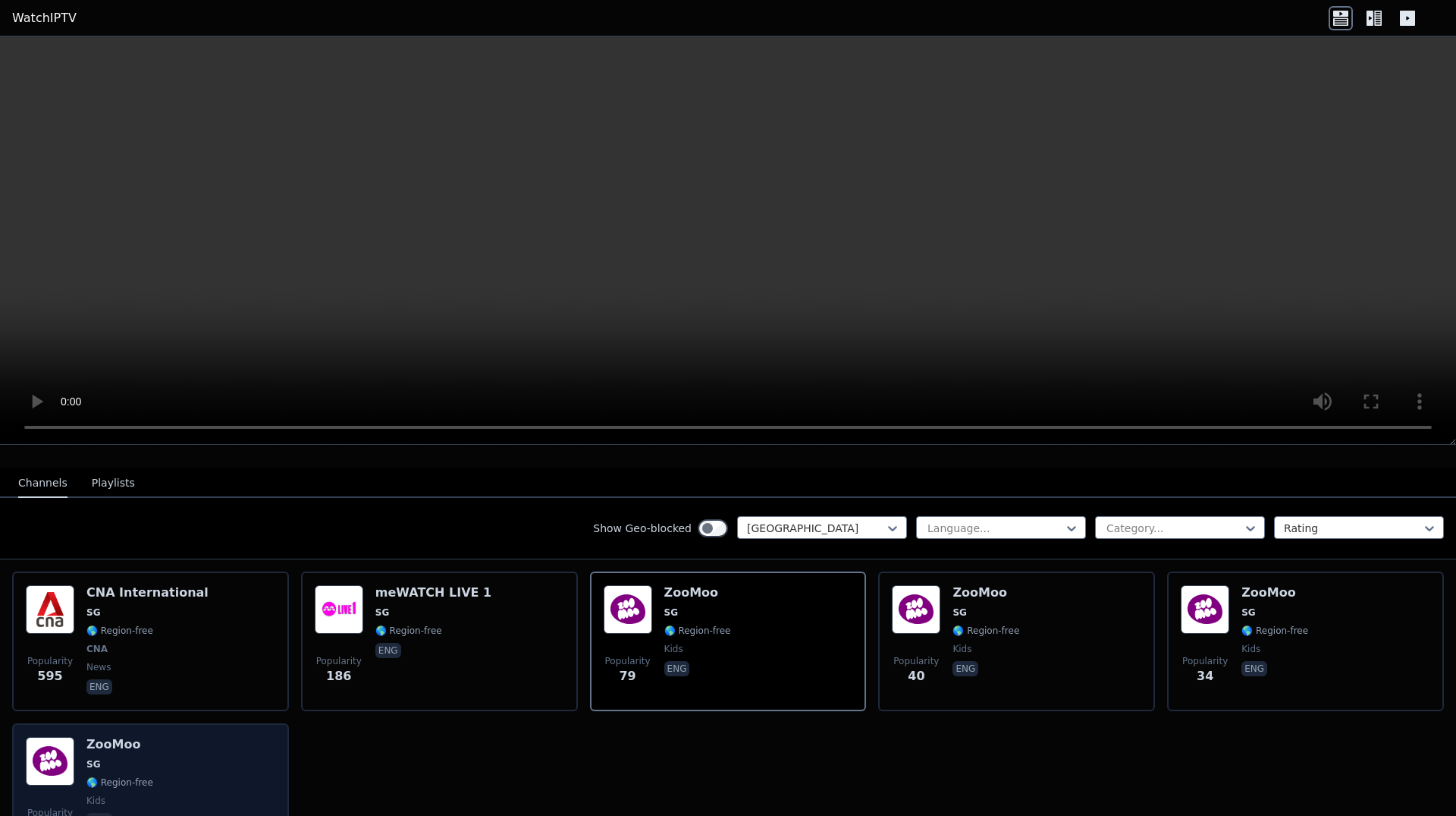
click at [240, 746] on div "Popularity 31 ZooMoo SG 🌎 Region-free kids eng" at bounding box center [151, 791] width 250 height 109
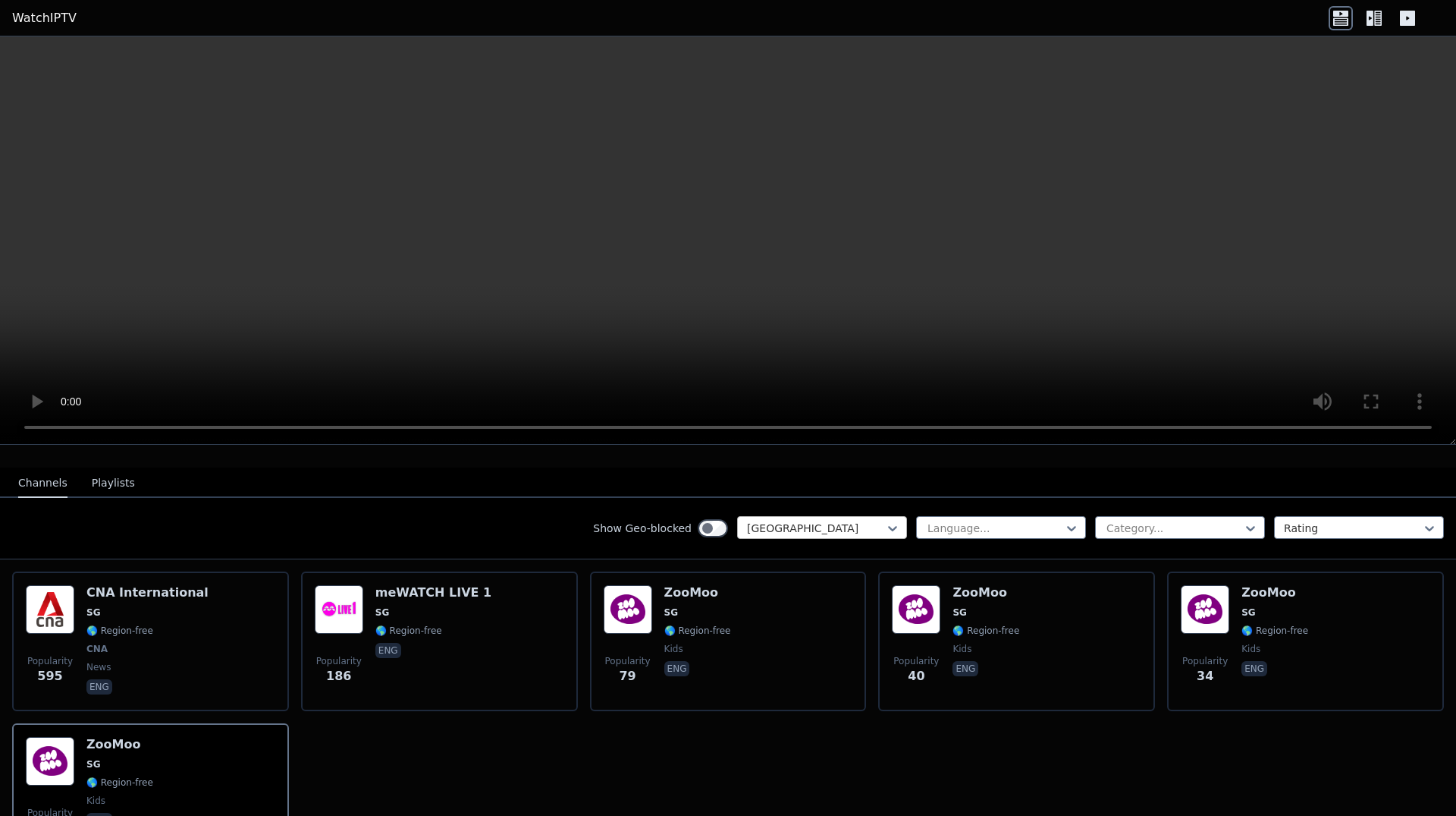
click at [842, 521] on div at bounding box center [816, 528] width 138 height 15
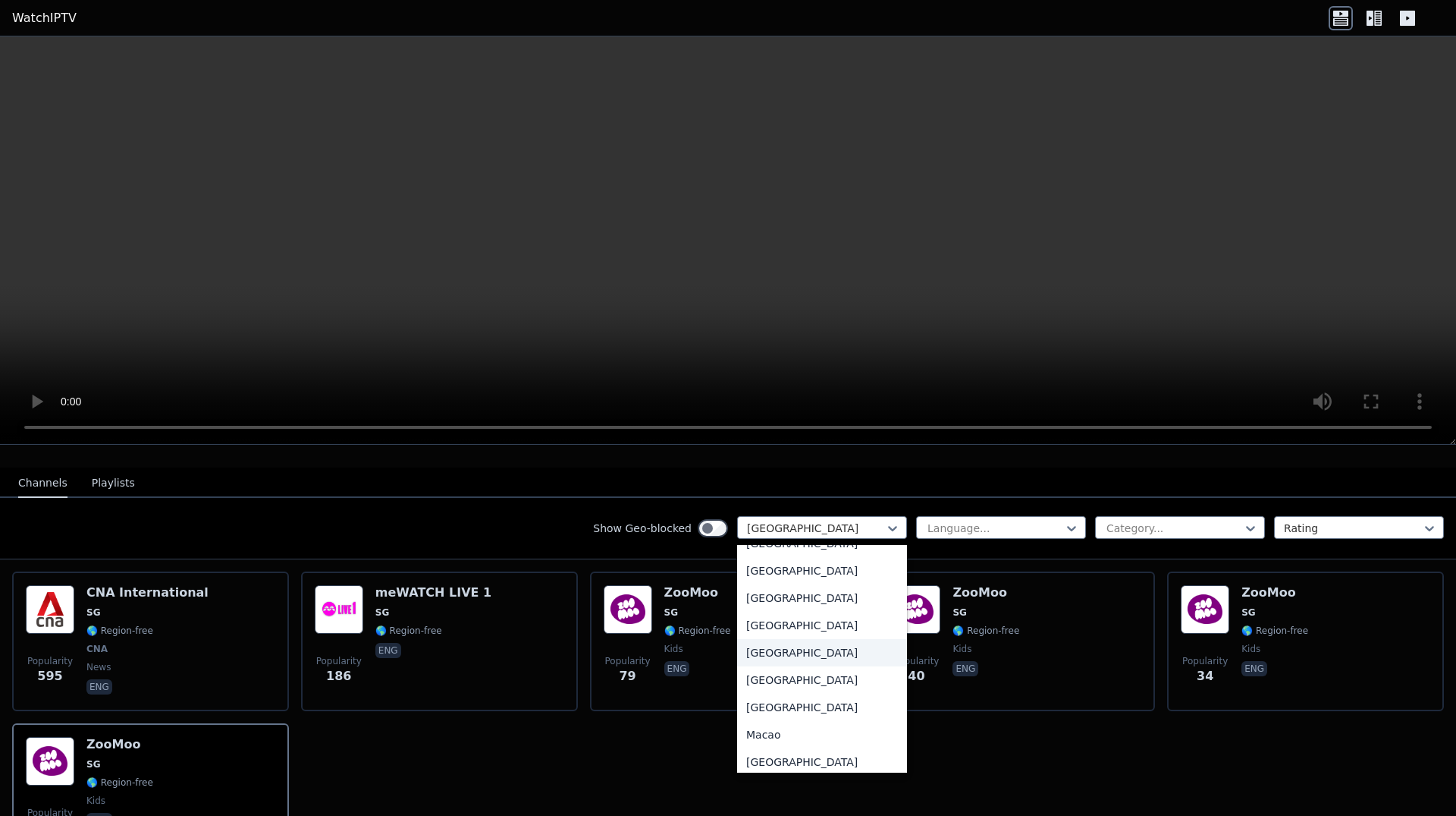
scroll to position [2955, 0]
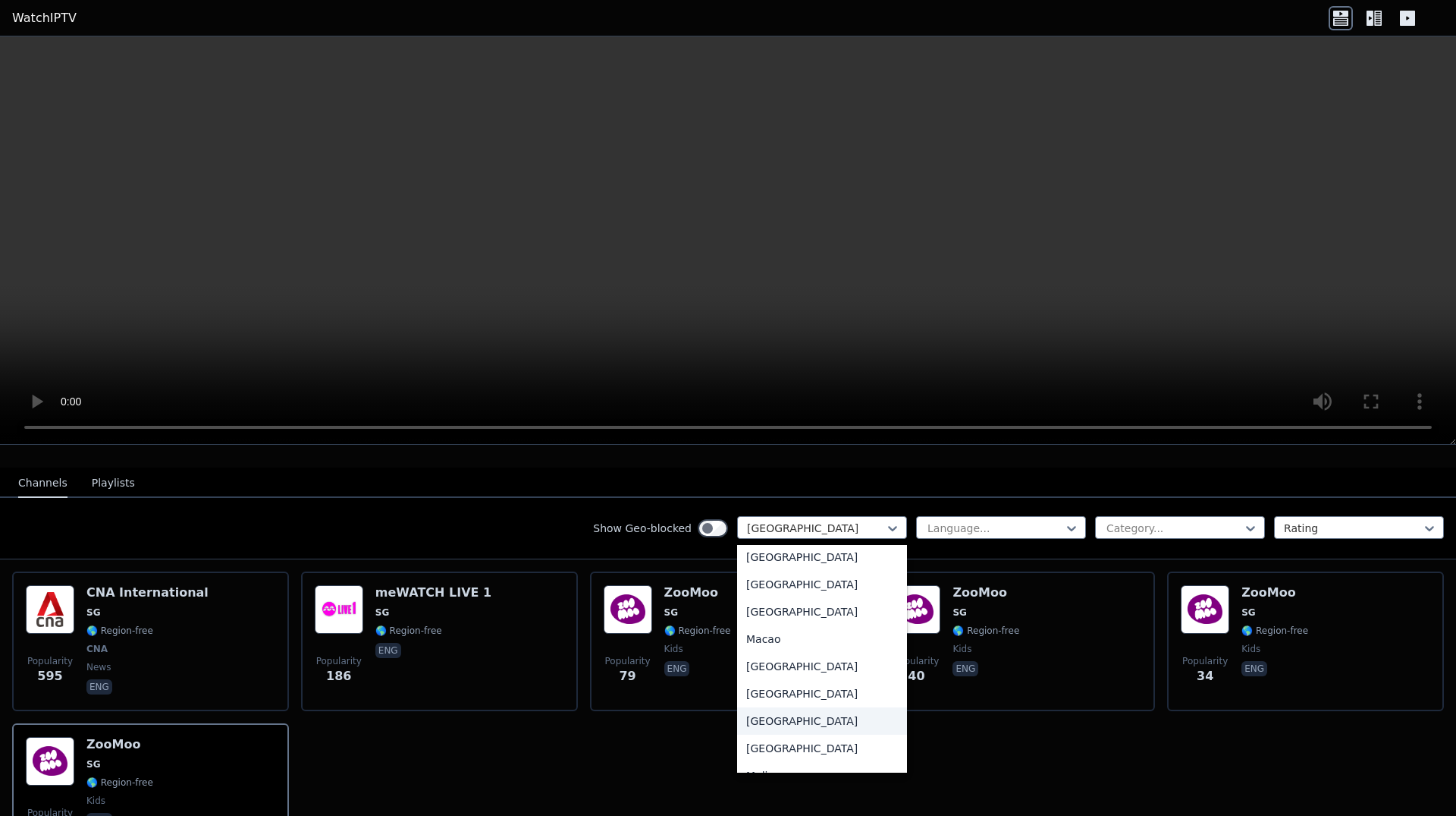
click at [779, 722] on div "[GEOGRAPHIC_DATA]" at bounding box center [822, 721] width 170 height 27
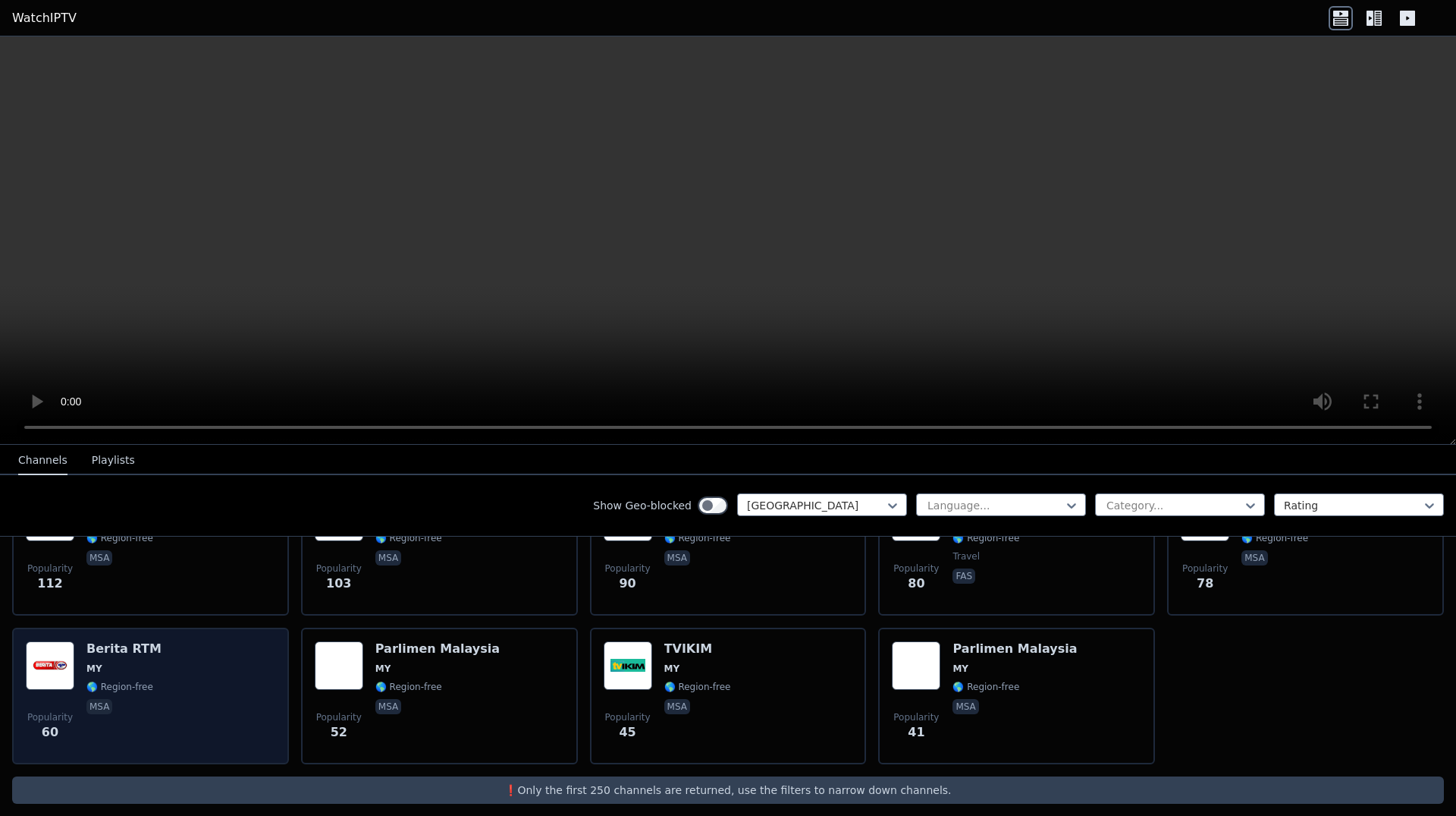
scroll to position [3, 0]
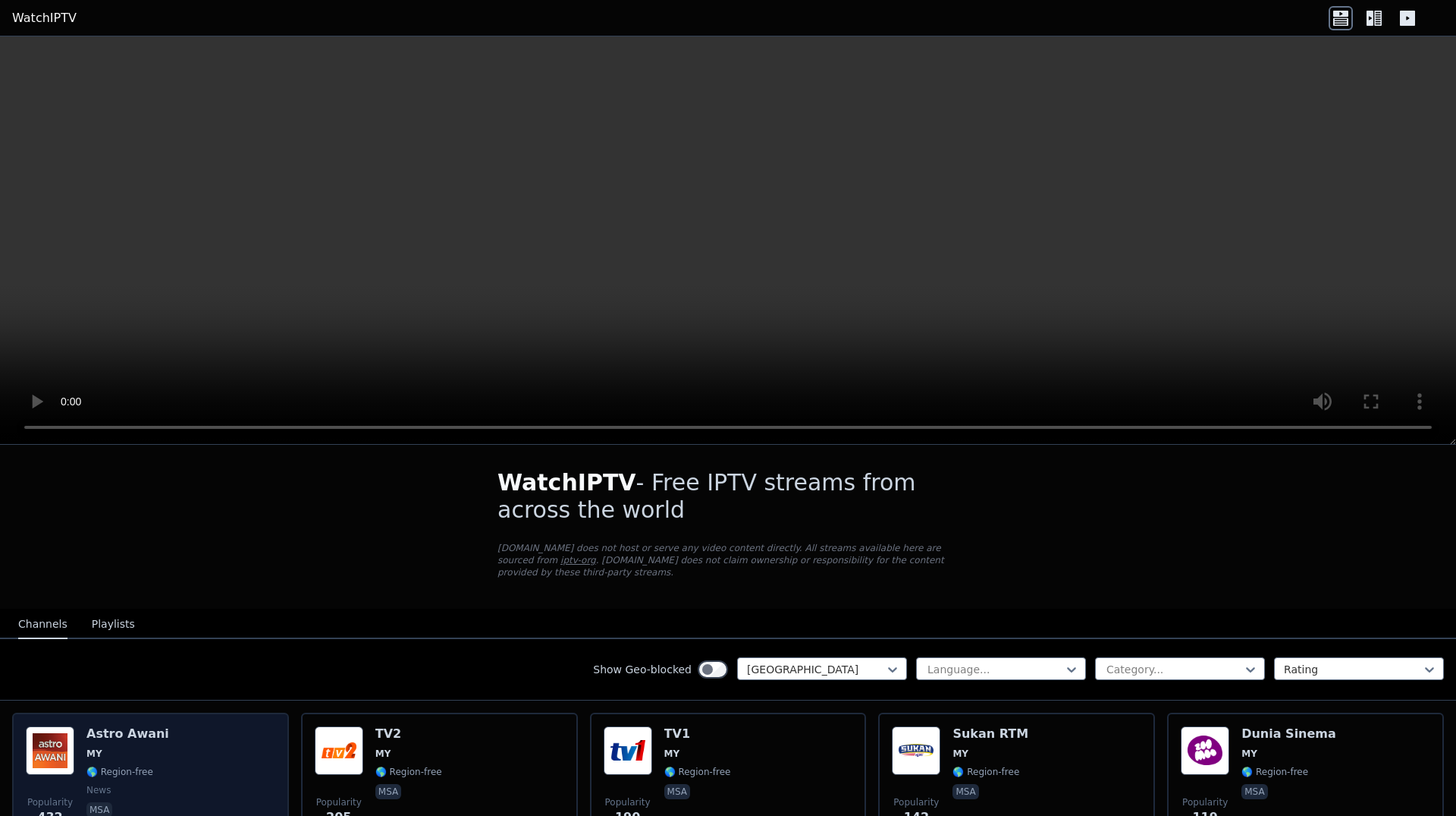
click at [160, 737] on div "Popularity 432 Astro Awani MY 🌎 Region-free news msa" at bounding box center [151, 781] width 250 height 109
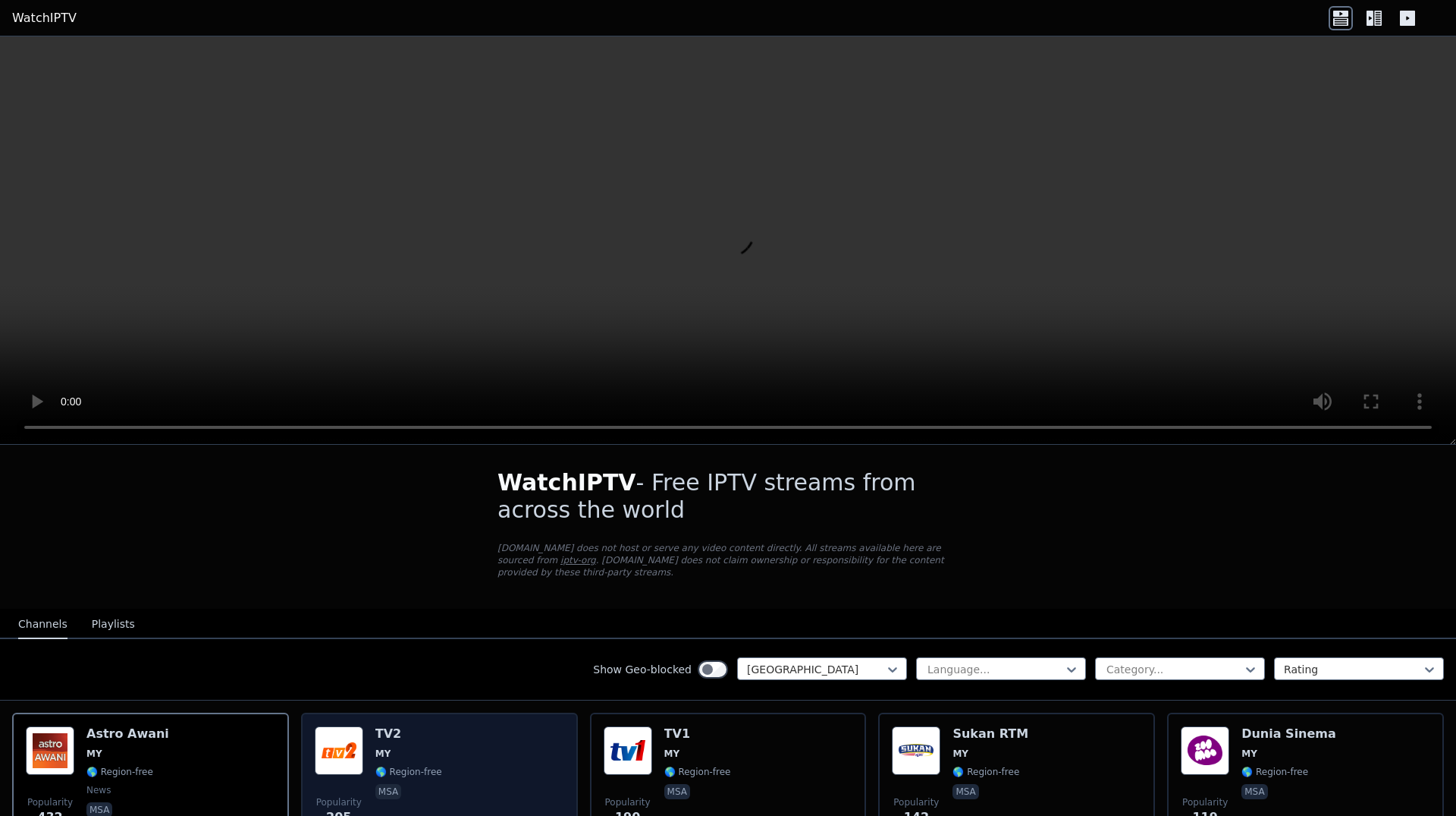
click at [422, 753] on div "TV2 MY 🌎 Region-free msa" at bounding box center [409, 781] width 67 height 109
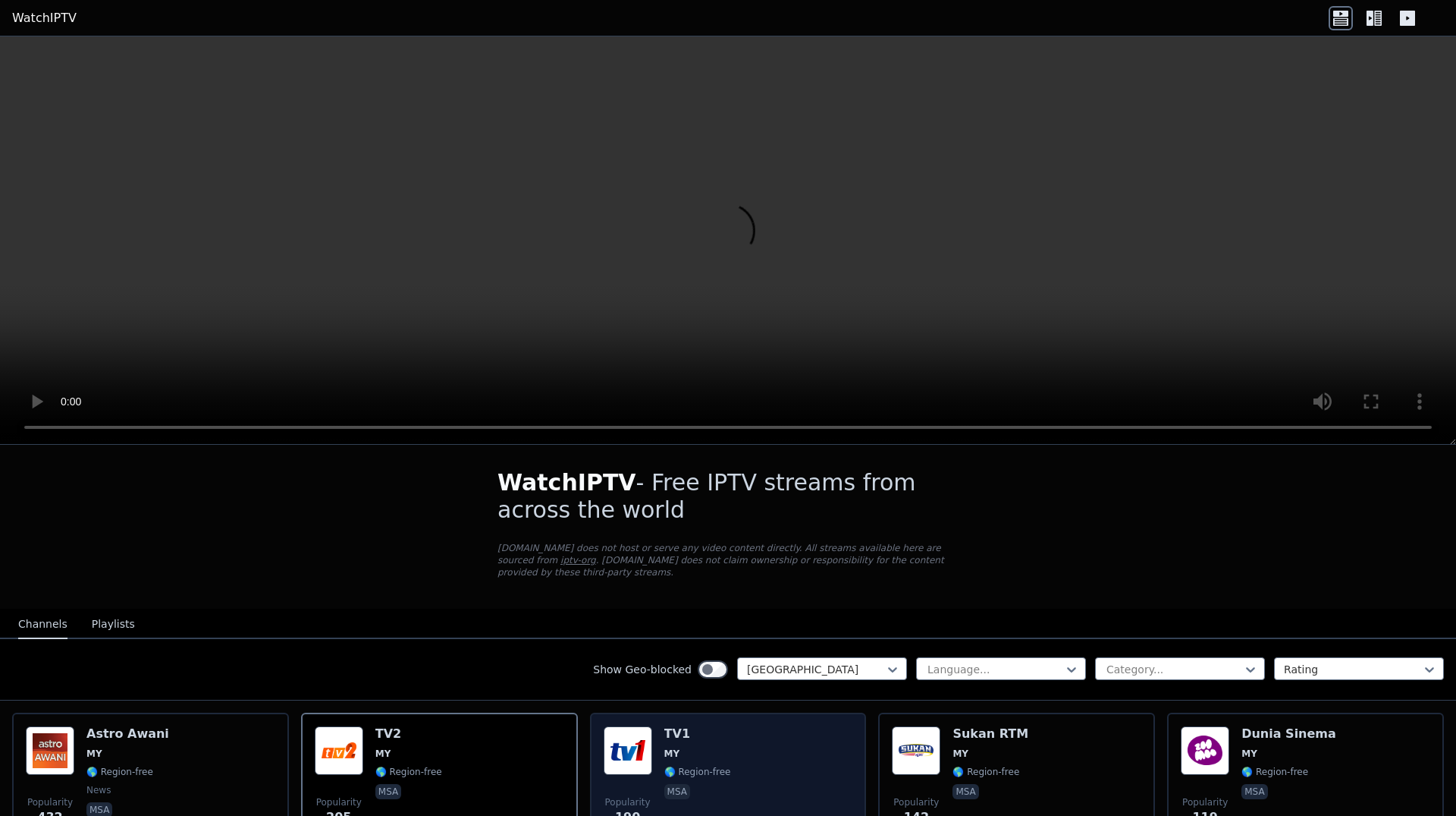
click at [779, 754] on div "Popularity 190 TV1 MY 🌎 Region-free msa" at bounding box center [728, 781] width 250 height 109
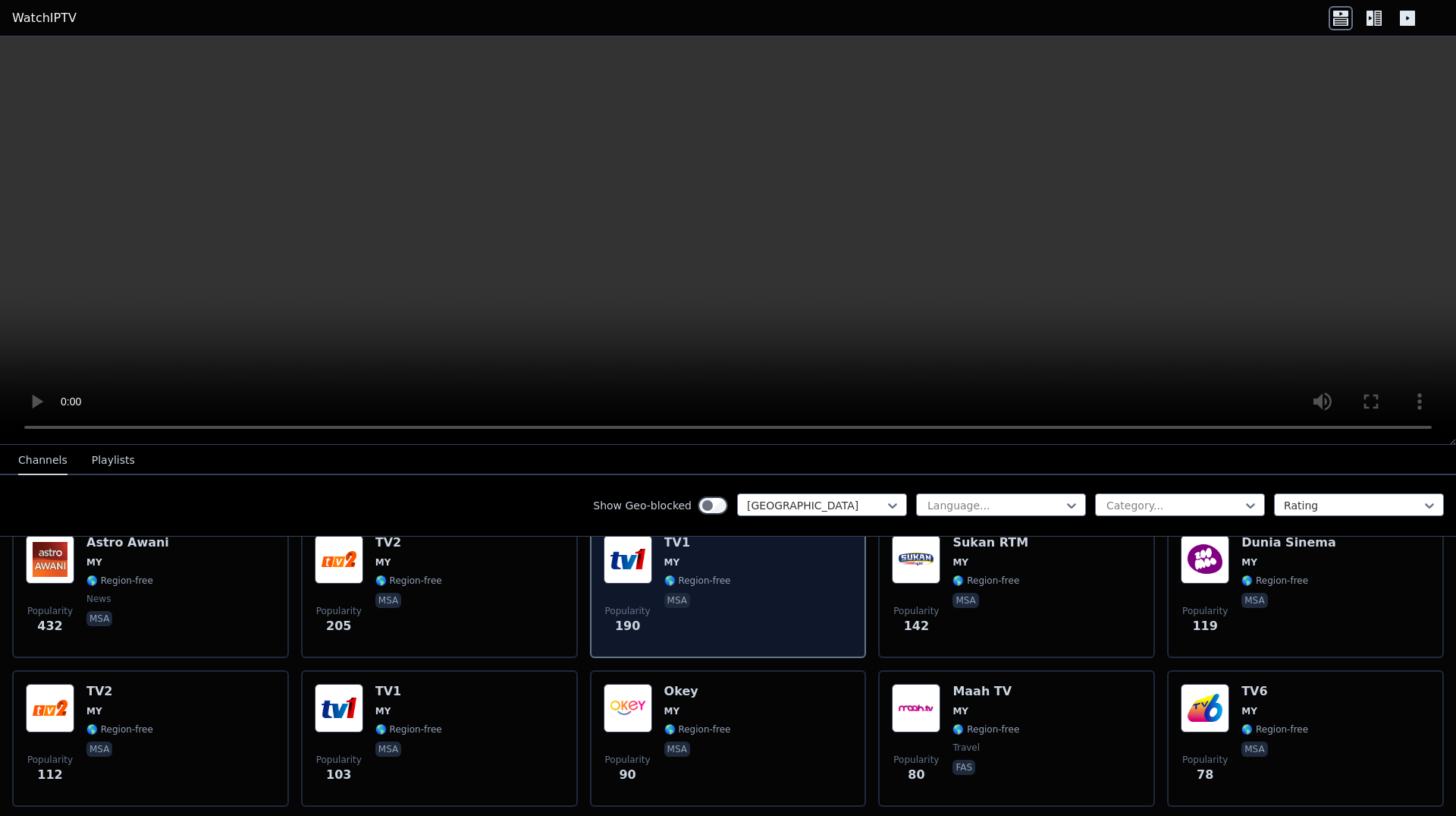
scroll to position [385, 0]
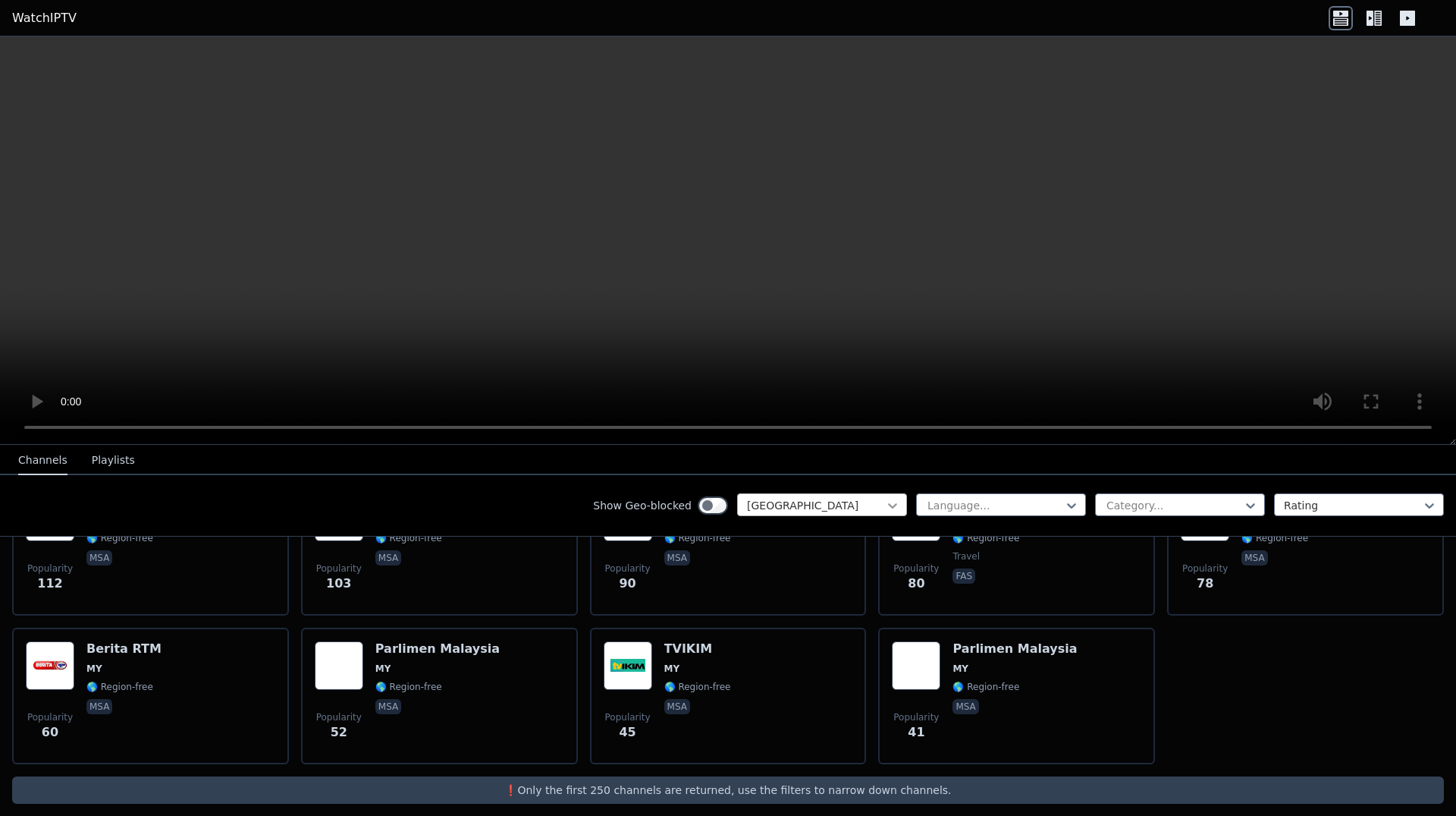
click at [889, 505] on icon at bounding box center [893, 505] width 9 height 5
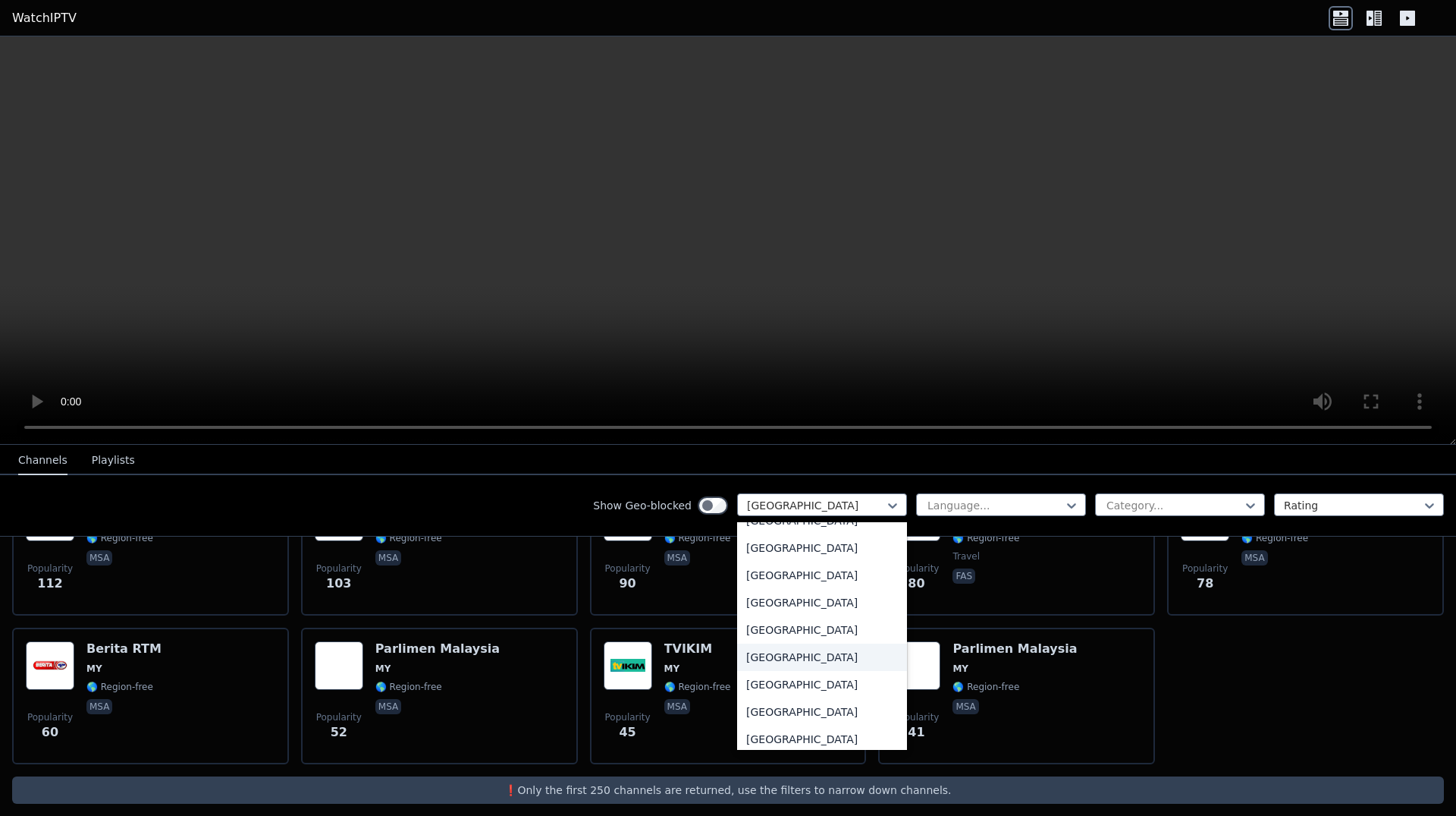
scroll to position [0, 0]
